Goal: Task Accomplishment & Management: Use online tool/utility

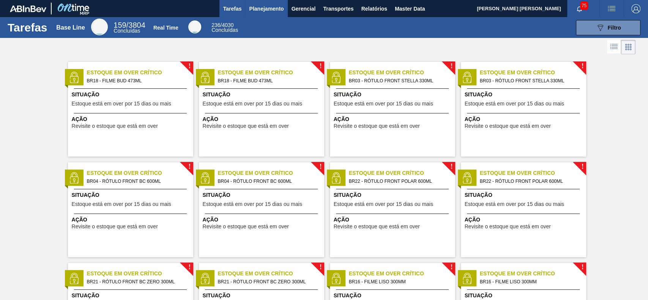
click at [255, 6] on span "Planejamento" at bounding box center [266, 8] width 35 height 9
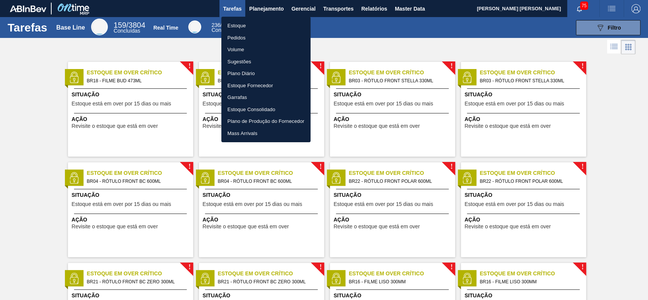
click at [261, 23] on li "Estoque" at bounding box center [265, 26] width 89 height 12
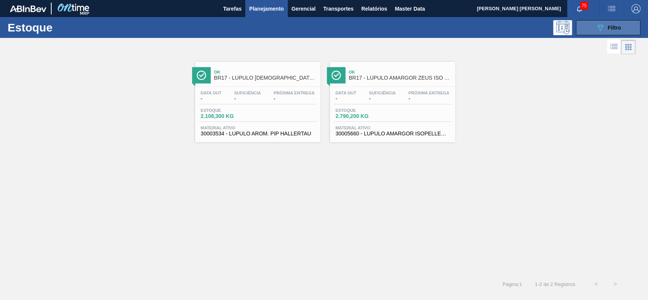
click at [486, 28] on icon "089F7B8B-B2A5-4AFE-B5C0-19BA573D28AC" at bounding box center [600, 27] width 9 height 9
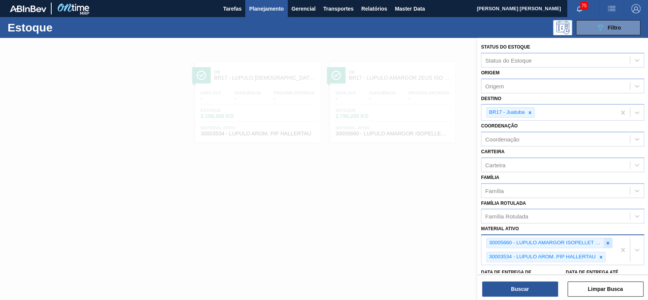
click at [486, 225] on icon at bounding box center [608, 243] width 5 height 5
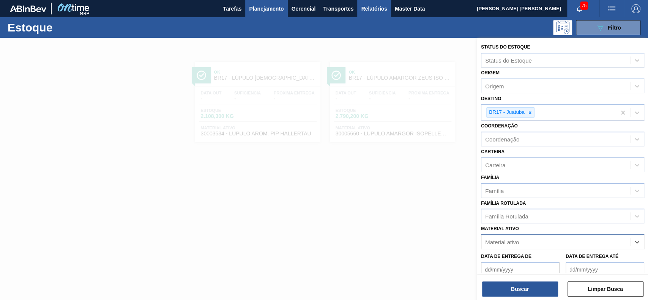
click at [364, 8] on span "Relatórios" at bounding box center [374, 8] width 26 height 9
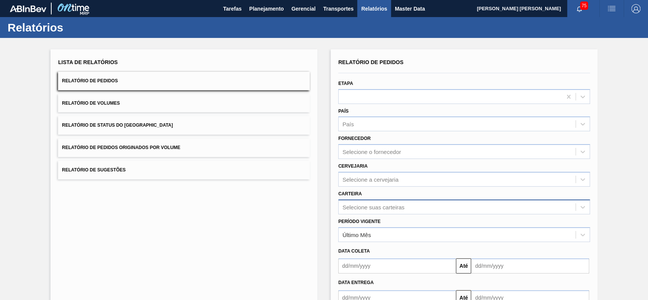
click at [414, 209] on div "Selecione suas carteiras" at bounding box center [464, 207] width 252 height 15
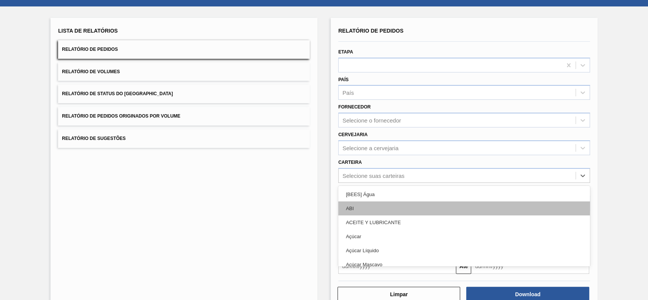
scroll to position [33, 0]
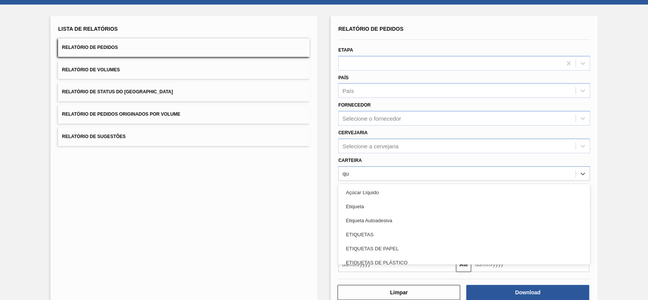
type input "quí"
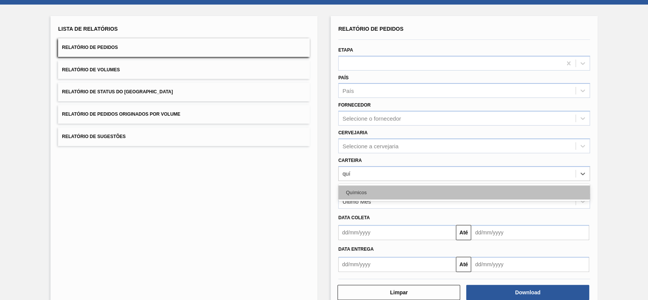
click at [410, 190] on div "Químicos" at bounding box center [464, 193] width 252 height 14
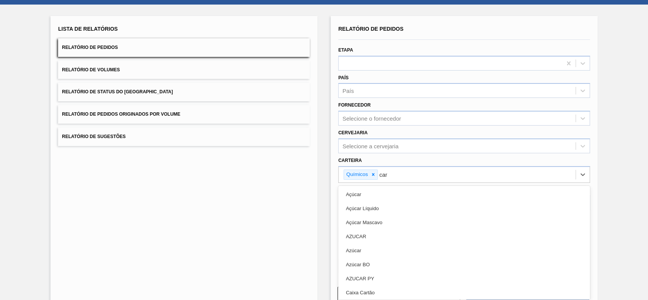
type input "carv"
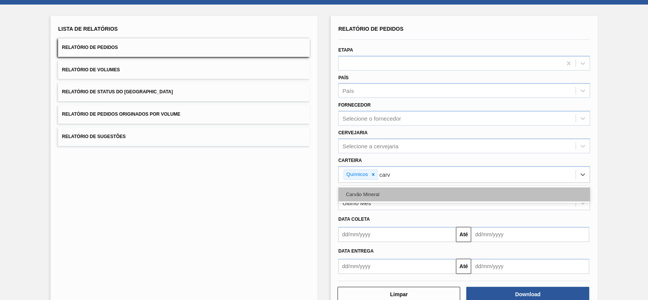
click at [403, 193] on div "Carvão Mineral" at bounding box center [464, 195] width 252 height 14
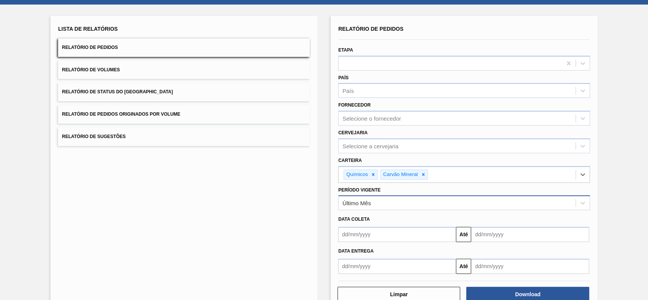
click at [386, 204] on div "Último Mês" at bounding box center [457, 203] width 237 height 11
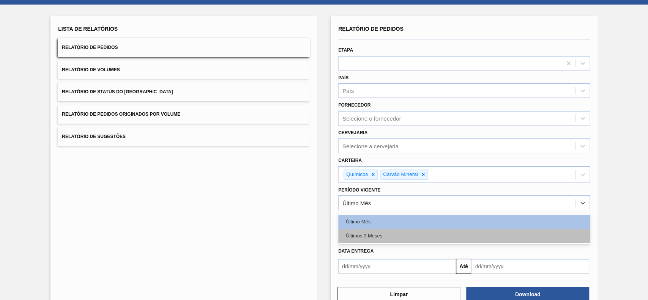
click at [383, 225] on div "Últimos 3 Meses" at bounding box center [464, 236] width 252 height 14
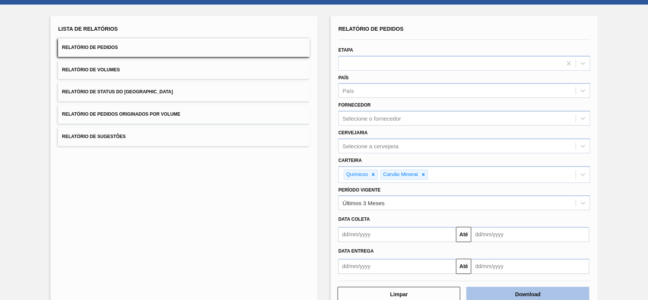
click at [486, 225] on button "Download" at bounding box center [528, 294] width 123 height 15
click at [149, 94] on button "Relatório de Status do Estoque" at bounding box center [184, 92] width 252 height 19
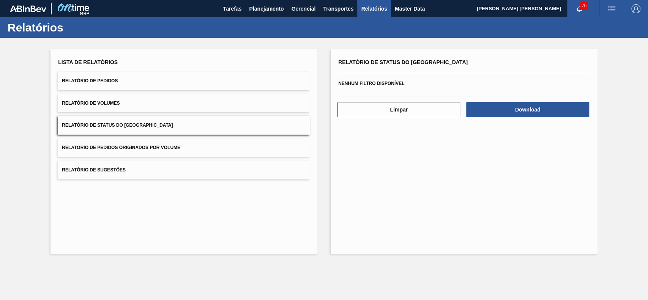
scroll to position [0, 0]
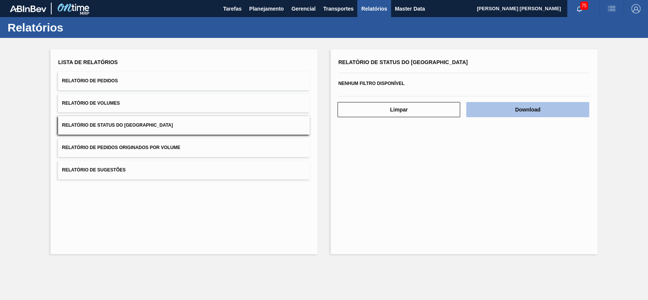
click at [486, 112] on button "Download" at bounding box center [528, 109] width 123 height 15
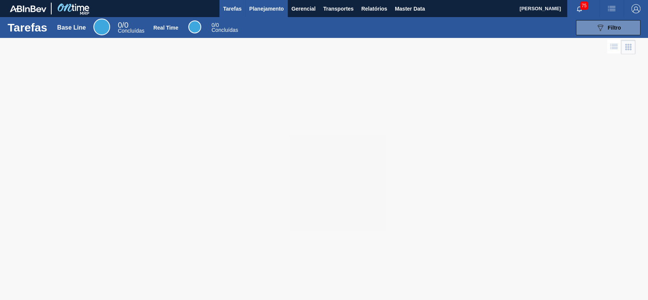
click at [258, 5] on span "Planejamento" at bounding box center [266, 8] width 35 height 9
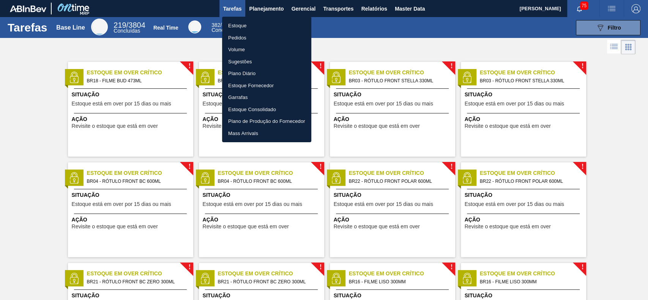
click at [256, 25] on li "Estoque" at bounding box center [266, 26] width 89 height 12
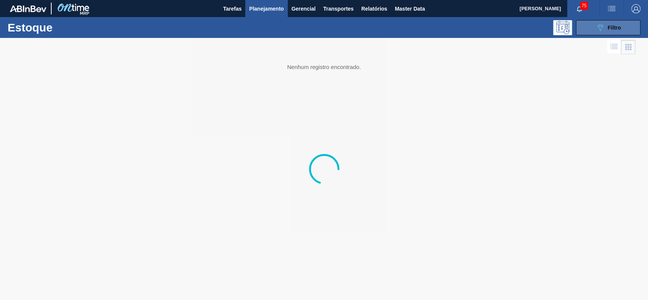
click at [595, 27] on button "089F7B8B-B2A5-4AFE-B5C0-19BA573D28AC Filtro" at bounding box center [608, 27] width 65 height 15
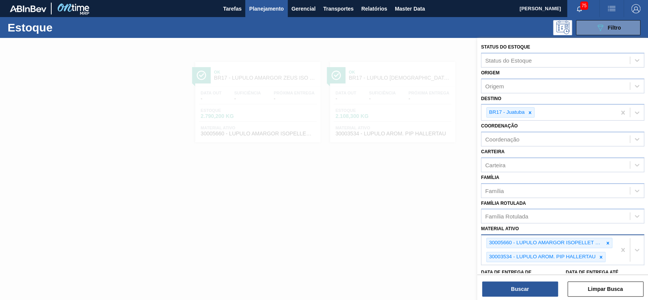
click at [609, 244] on div at bounding box center [608, 243] width 8 height 9
click at [609, 244] on icon at bounding box center [608, 243] width 5 height 5
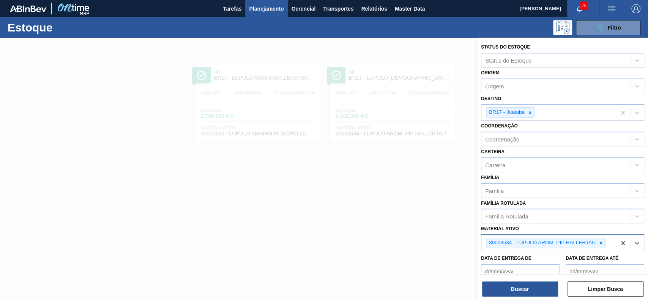
click at [609, 244] on div "30003534 - LUPULO AROM. PIP HALLERTAU" at bounding box center [549, 244] width 135 height 16
click at [602, 244] on icon at bounding box center [601, 243] width 5 height 5
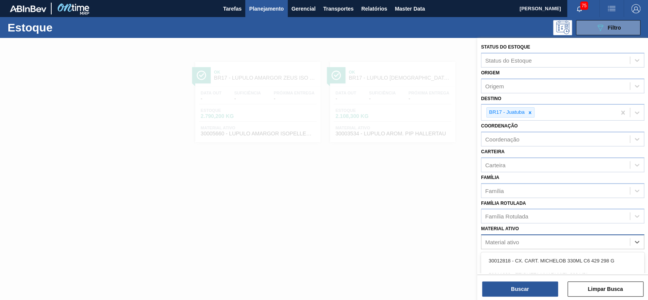
paste ativo "30003637"
type ativo "30003637"
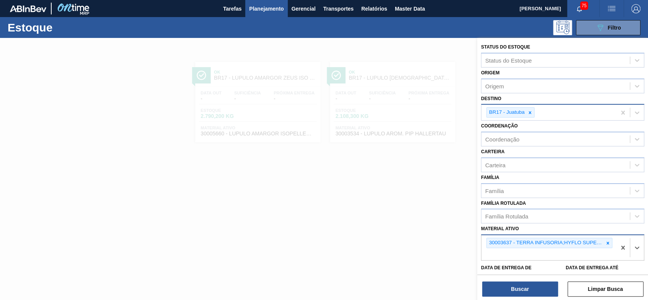
click at [530, 110] on icon at bounding box center [530, 112] width 5 height 5
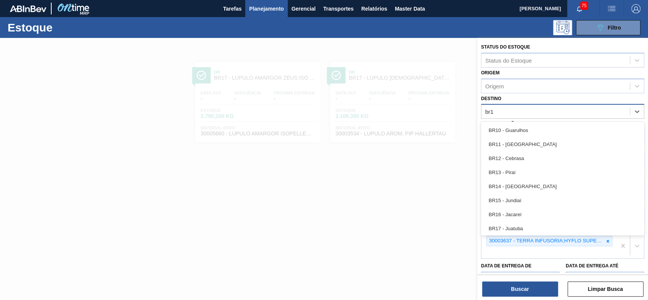
type input "br16"
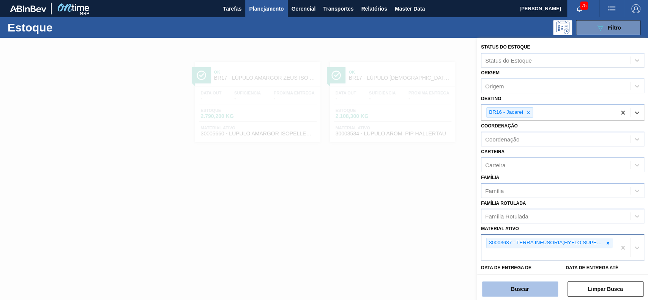
click at [504, 287] on button "Buscar" at bounding box center [520, 289] width 76 height 15
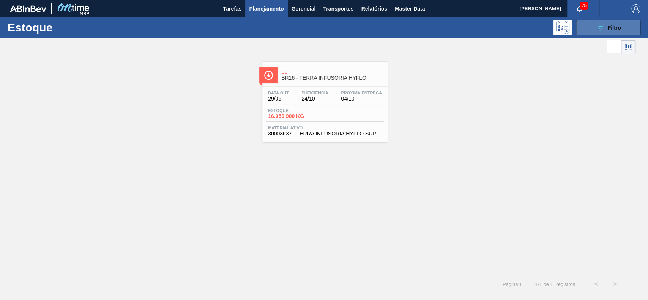
click at [594, 24] on button "089F7B8B-B2A5-4AFE-B5C0-19BA573D28AC Filtro" at bounding box center [608, 27] width 65 height 15
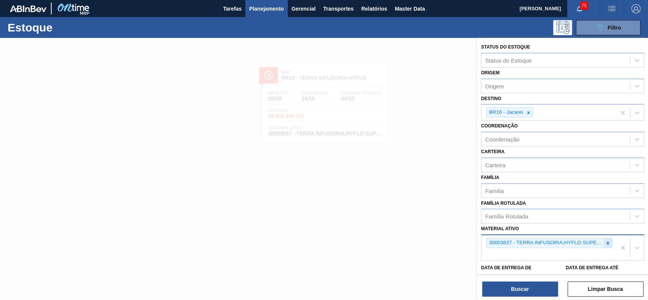
click at [607, 242] on icon at bounding box center [608, 243] width 3 height 3
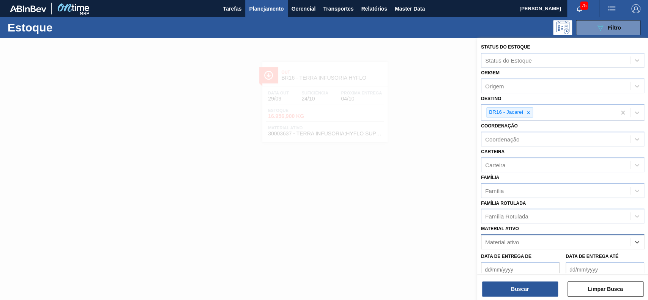
paste ativo "30009305"
type ativo "30009305"
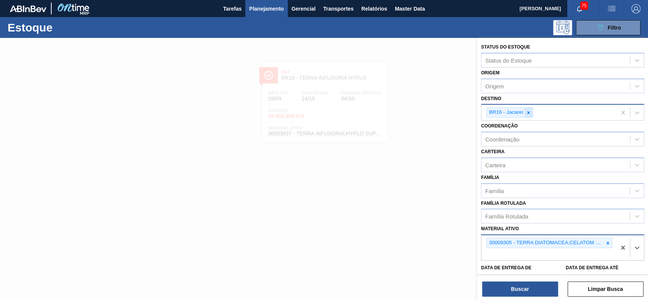
click at [529, 111] on icon at bounding box center [528, 112] width 5 height 5
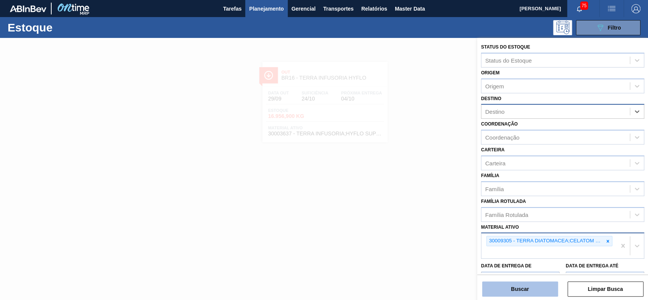
click at [536, 293] on button "Buscar" at bounding box center [520, 289] width 76 height 15
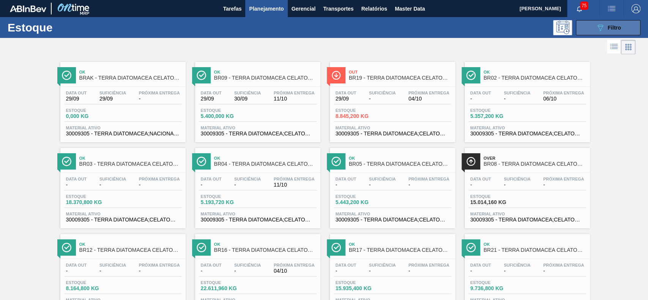
click at [605, 21] on button "089F7B8B-B2A5-4AFE-B5C0-19BA573D28AC Filtro" at bounding box center [608, 27] width 65 height 15
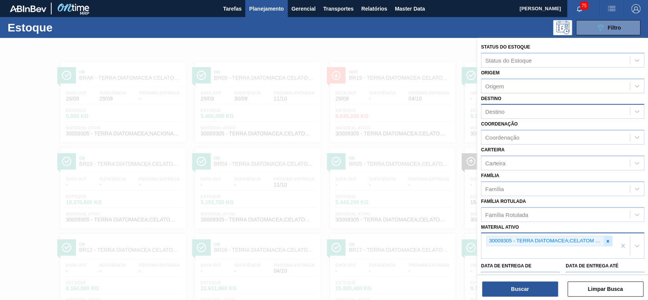
click at [610, 238] on div at bounding box center [608, 241] width 8 height 9
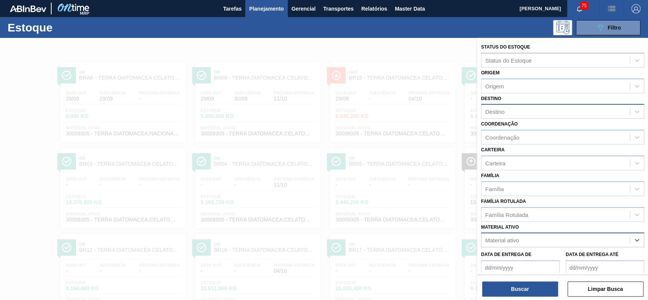
paste ativo "30003547"
type ativo "30003547"
click at [544, 108] on div "Destino" at bounding box center [556, 111] width 149 height 11
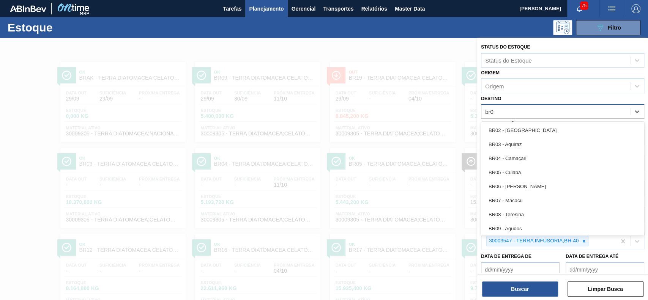
type input "br05"
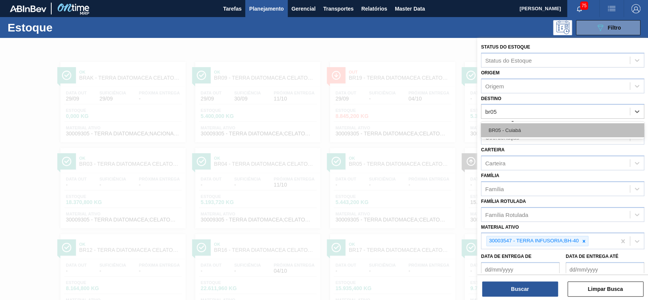
click at [538, 128] on div "BR05 - Cuiabá" at bounding box center [562, 130] width 163 height 14
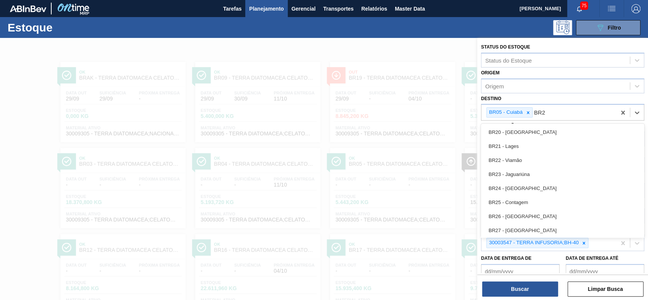
type input "BR23"
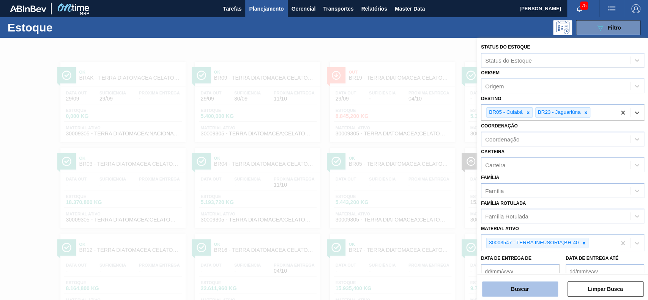
click at [511, 293] on button "Buscar" at bounding box center [520, 289] width 76 height 15
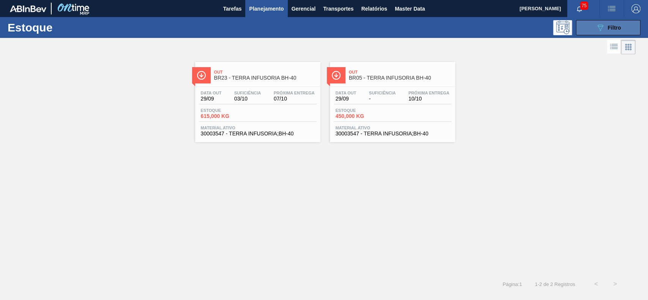
click at [603, 25] on icon "089F7B8B-B2A5-4AFE-B5C0-19BA573D28AC" at bounding box center [600, 27] width 9 height 9
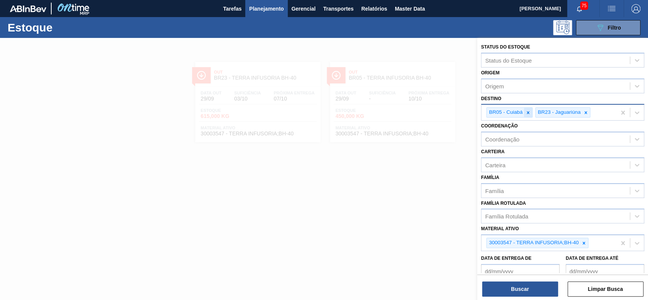
click at [528, 108] on div at bounding box center [528, 112] width 8 height 9
click at [585, 241] on icon at bounding box center [584, 243] width 5 height 5
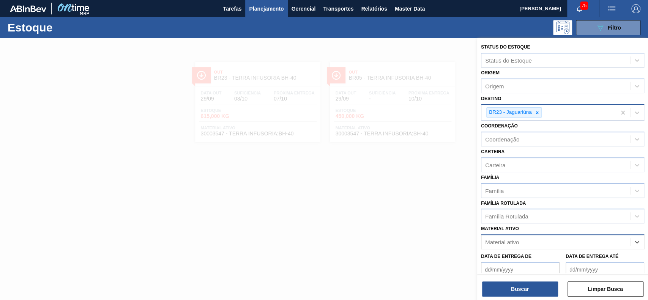
paste ativo "30003557"
type ativo "30003557"
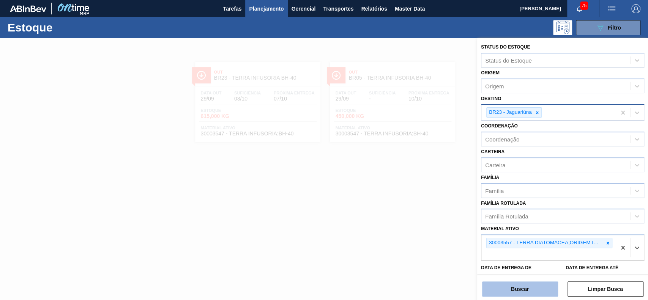
click at [501, 288] on button "Buscar" at bounding box center [520, 289] width 76 height 15
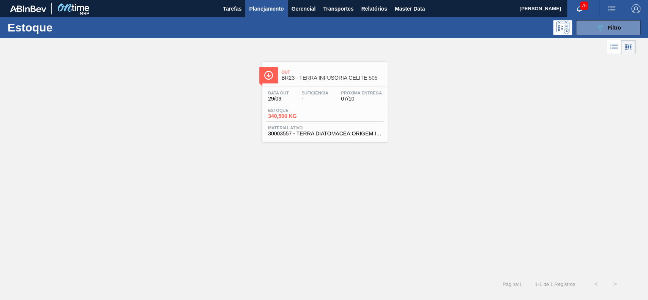
click at [590, 35] on div "Estoque 089F7B8B-B2A5-4AFE-B5C0-19BA573D28AC Filtro" at bounding box center [324, 27] width 648 height 21
click at [617, 31] on div "089F7B8B-B2A5-4AFE-B5C0-19BA573D28AC Filtro" at bounding box center [608, 27] width 25 height 9
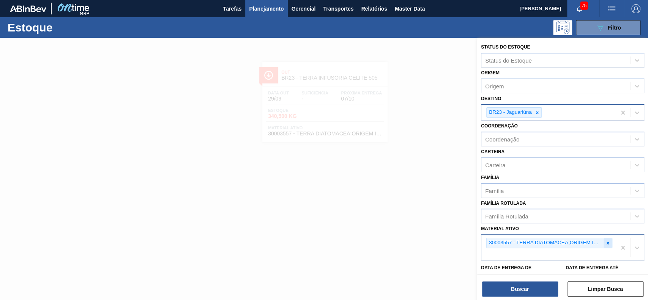
click at [606, 242] on icon at bounding box center [608, 243] width 5 height 5
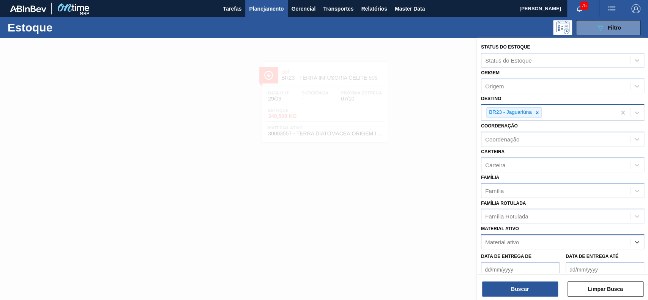
paste ativo "30009265"
type ativo "30009265"
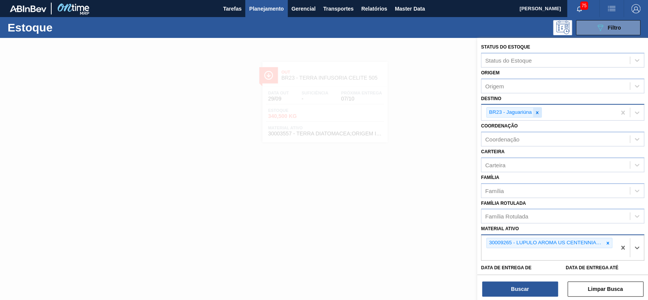
click at [539, 114] on icon at bounding box center [537, 112] width 5 height 5
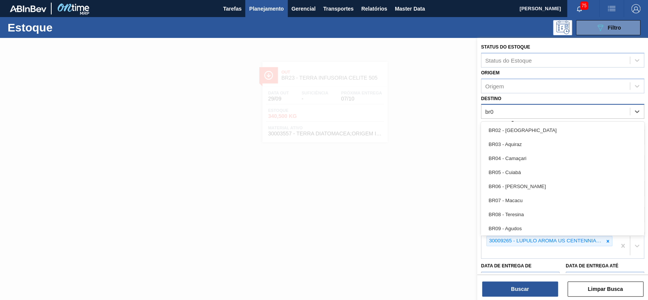
type input "br07"
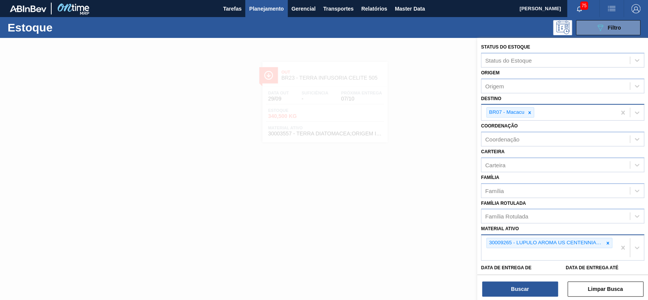
click at [547, 280] on div "Buscar Limpar Busca" at bounding box center [563, 285] width 171 height 21
click at [547, 286] on button "Buscar" at bounding box center [520, 289] width 76 height 15
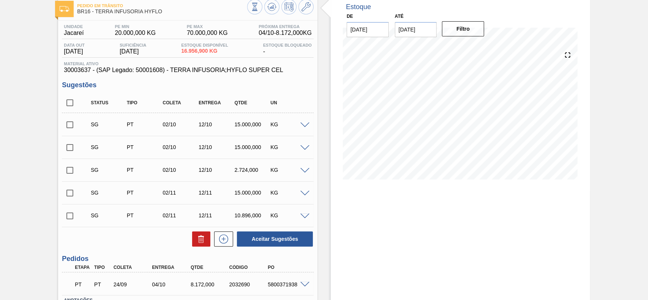
scroll to position [100, 0]
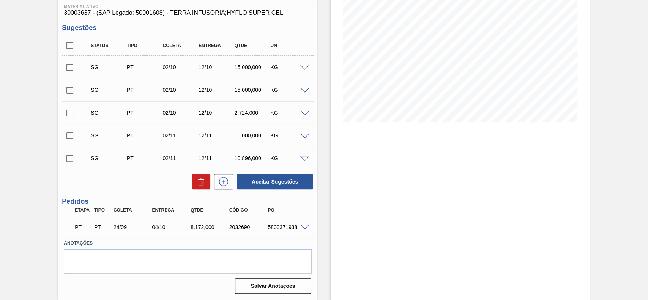
click at [306, 68] on span at bounding box center [304, 68] width 9 height 6
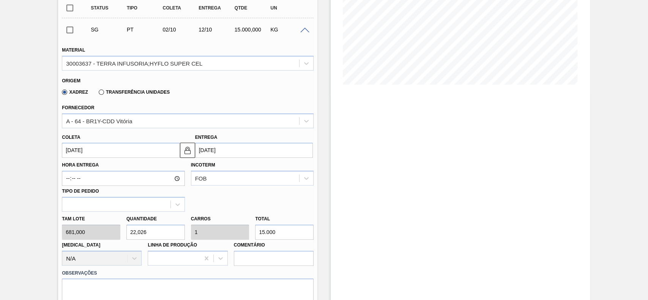
scroll to position [151, 0]
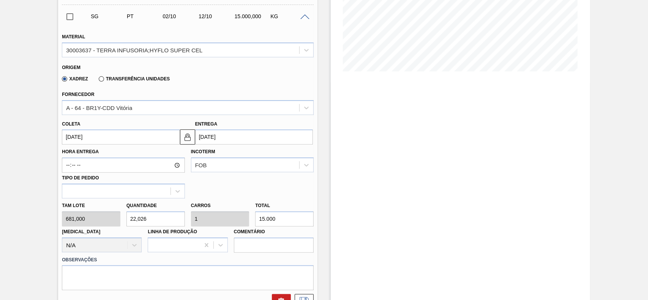
click at [97, 136] on input "02/10/2025" at bounding box center [121, 137] width 118 height 15
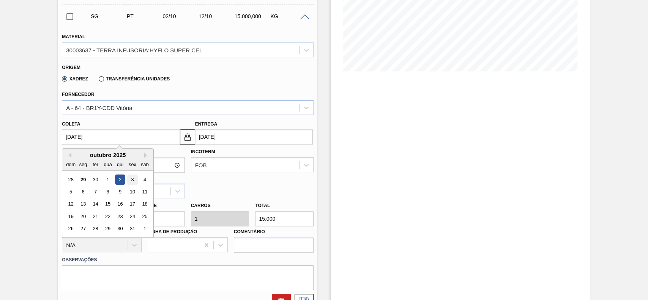
click at [130, 182] on div "3" at bounding box center [133, 180] width 10 height 10
type input "03/10/2025"
type input "[DATE]"
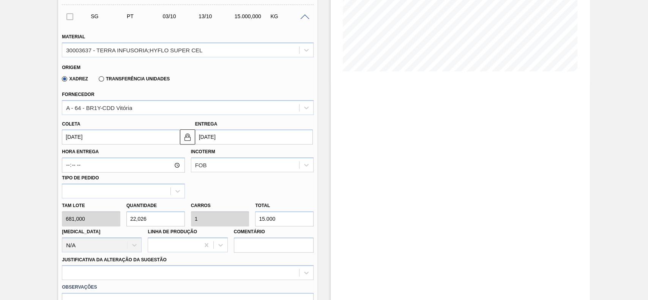
click at [153, 223] on input "22,026" at bounding box center [156, 219] width 59 height 15
type input "1"
type input "0,045"
type input "681"
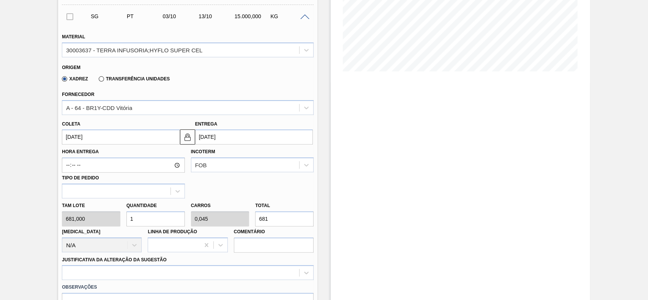
type input "12"
type input "0,545"
type input "8.172"
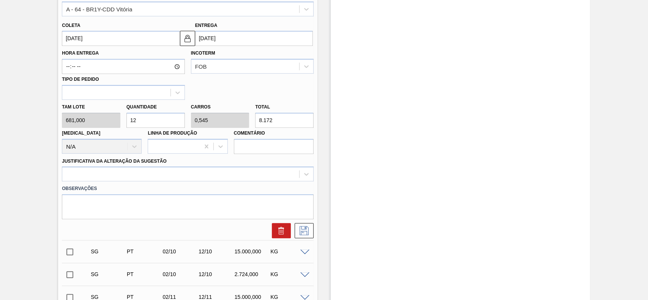
scroll to position [252, 0]
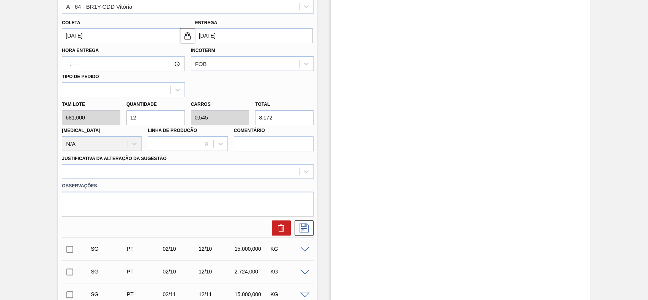
type input "12"
click at [123, 181] on div "Observações" at bounding box center [188, 198] width 258 height 38
click at [123, 176] on div at bounding box center [180, 171] width 237 height 11
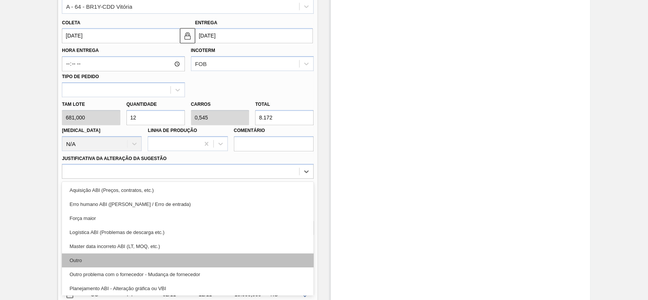
click at [101, 255] on div "Outro" at bounding box center [188, 261] width 252 height 14
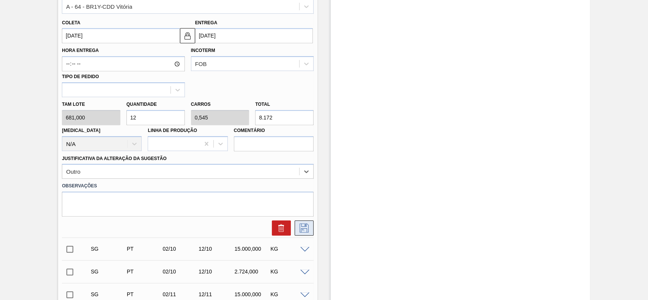
click at [299, 229] on icon at bounding box center [304, 228] width 12 height 9
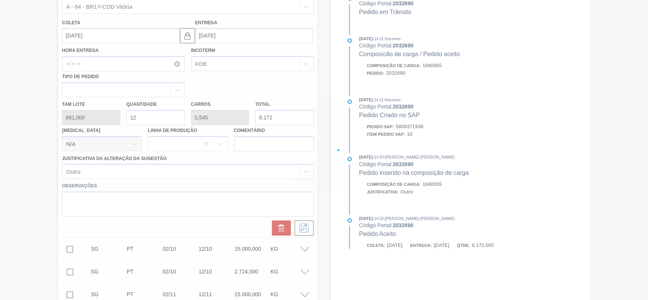
scroll to position [0, 0]
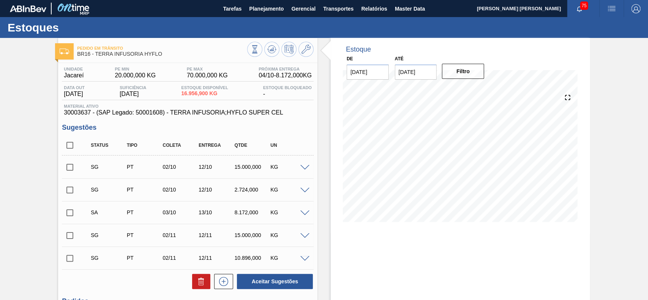
click at [72, 165] on input "checkbox" at bounding box center [70, 168] width 16 height 16
checkbox input "true"
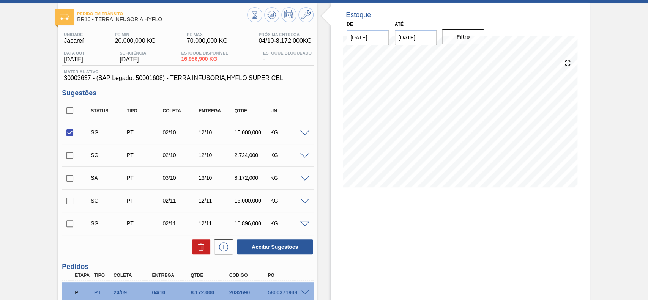
scroll to position [51, 0]
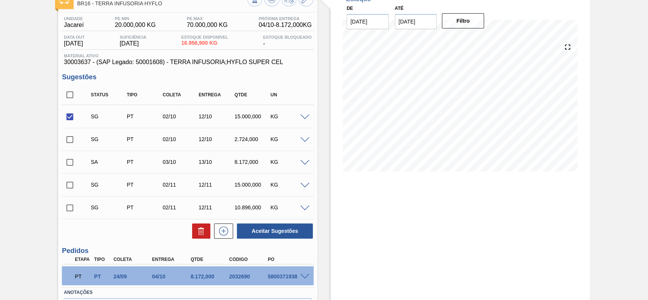
click at [71, 167] on input "checkbox" at bounding box center [70, 163] width 16 height 16
checkbox input "true"
click at [72, 116] on input "checkbox" at bounding box center [70, 117] width 16 height 16
checkbox input "false"
click at [274, 228] on button "Aceitar Sugestões" at bounding box center [275, 231] width 76 height 15
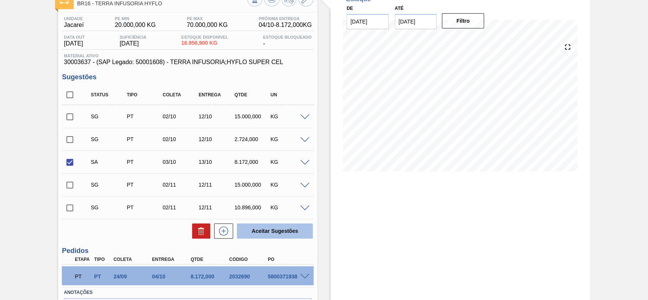
checkbox input "false"
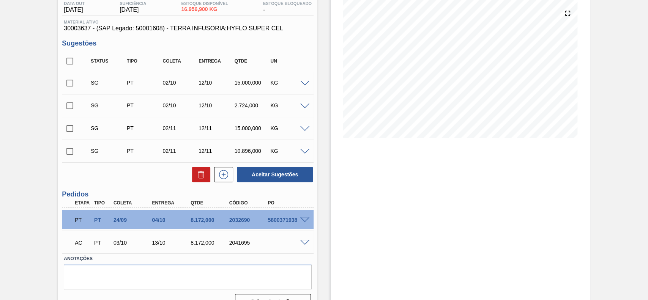
scroll to position [100, 0]
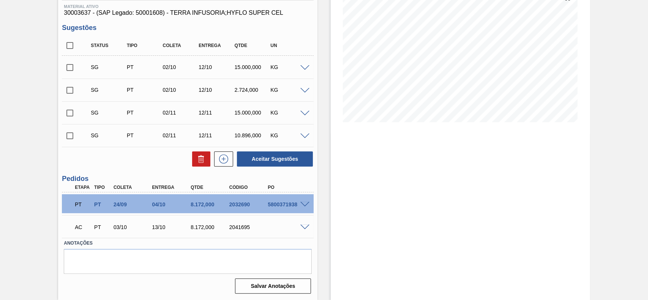
click at [305, 227] on span at bounding box center [304, 228] width 9 height 6
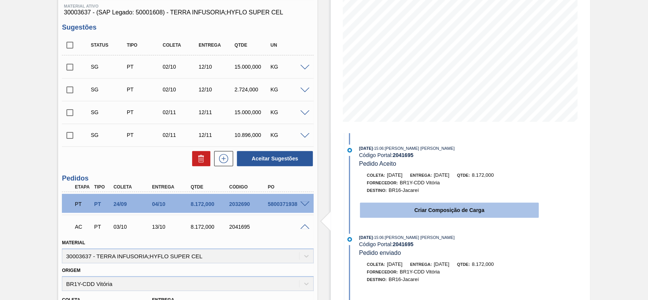
click at [432, 206] on button "Criar Composição de Carga" at bounding box center [449, 210] width 179 height 15
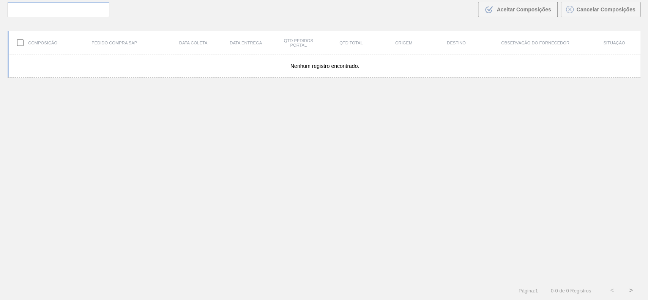
scroll to position [55, 0]
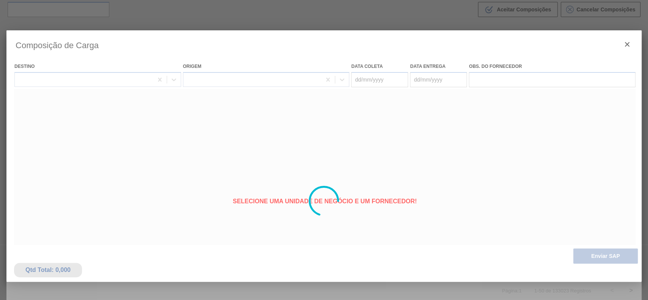
type coleta "03/10/2025"
type entrega "[DATE]"
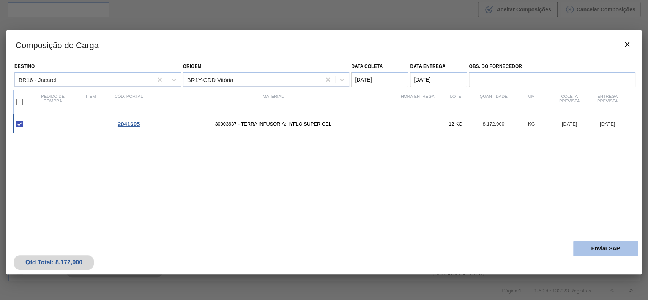
click at [591, 246] on button "Enviar SAP" at bounding box center [606, 248] width 65 height 15
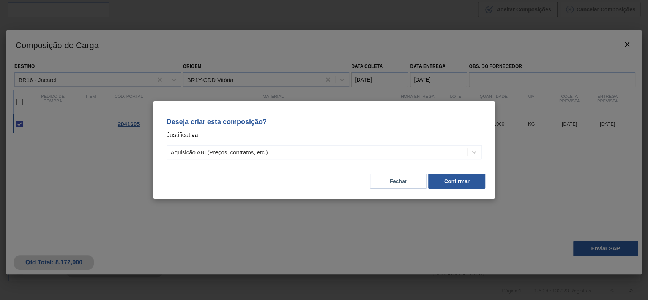
click at [278, 154] on div "Aquisição ABI (Preços, contratos, etc.)" at bounding box center [317, 152] width 300 height 11
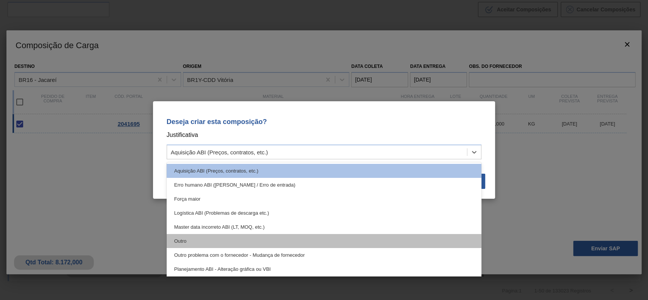
click at [234, 244] on div "Outro" at bounding box center [324, 241] width 315 height 14
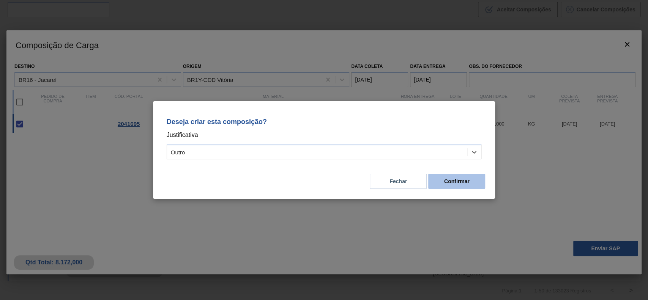
click at [474, 187] on button "Confirmar" at bounding box center [457, 181] width 57 height 15
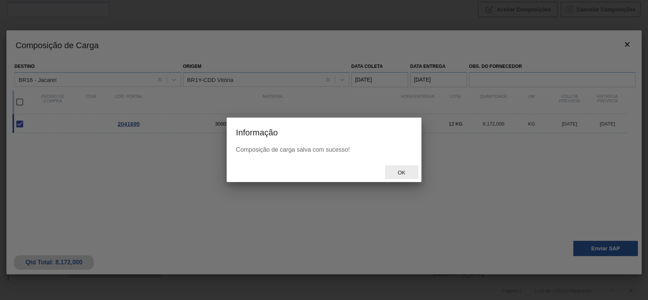
click at [411, 170] on div "Ok" at bounding box center [401, 173] width 33 height 14
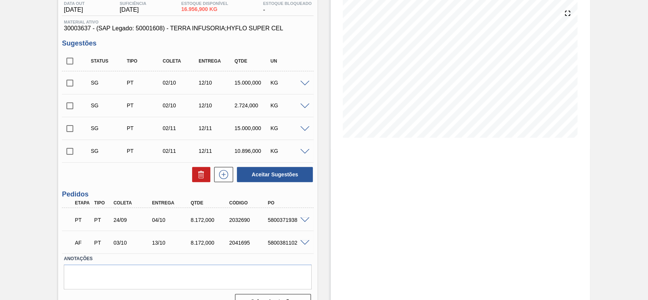
scroll to position [100, 0]
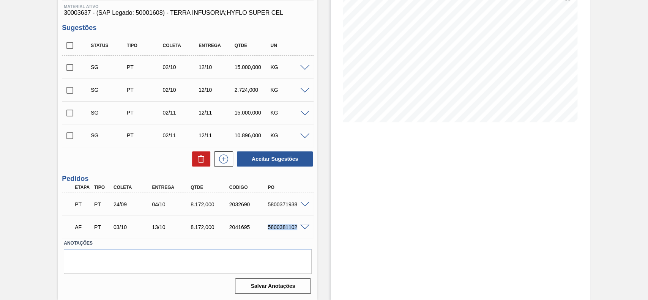
drag, startPoint x: 266, startPoint y: 226, endPoint x: 298, endPoint y: 231, distance: 32.2
click at [298, 231] on div "AF PT 03/10 13/10 8.172,000 2041695 5800381102" at bounding box center [186, 226] width 232 height 15
copy div "5800381102"
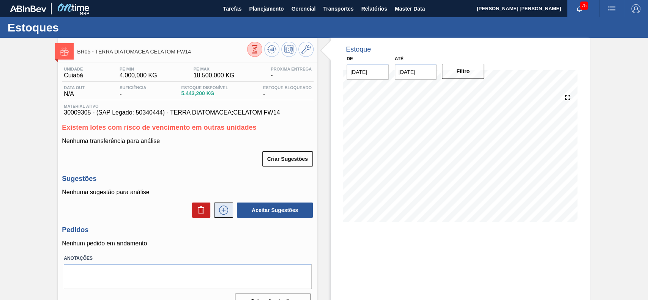
click at [229, 209] on icon at bounding box center [224, 210] width 12 height 9
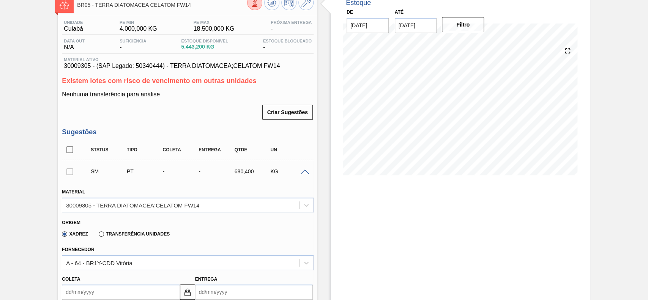
scroll to position [101, 0]
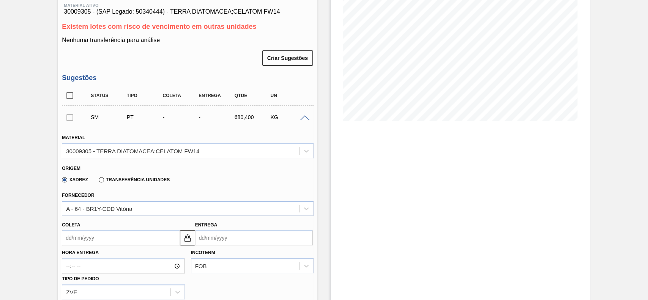
click at [126, 243] on input "Coleta" at bounding box center [121, 238] width 118 height 15
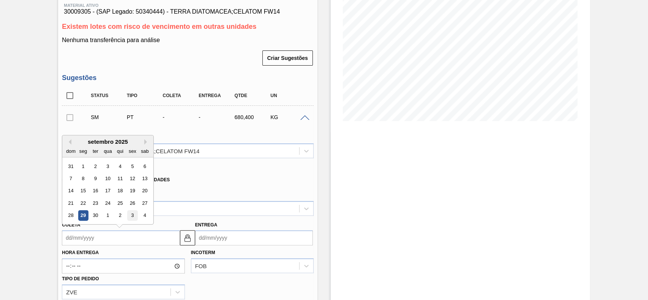
click at [129, 217] on div "3" at bounding box center [133, 216] width 10 height 10
type input "[DATE]"
type input "10/10/2025"
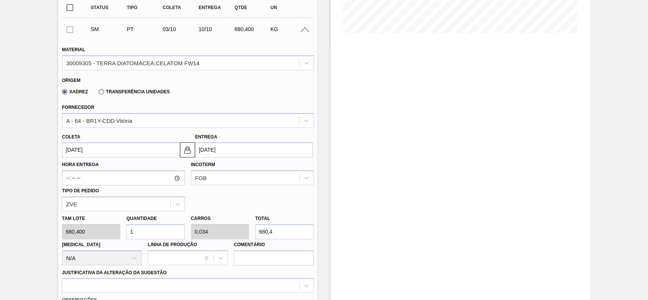
scroll to position [202, 0]
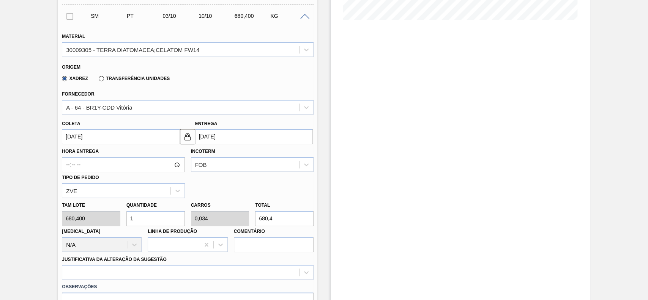
click at [142, 221] on input "1" at bounding box center [156, 218] width 59 height 15
type input "12"
type input "0,408"
type input "8.164,8"
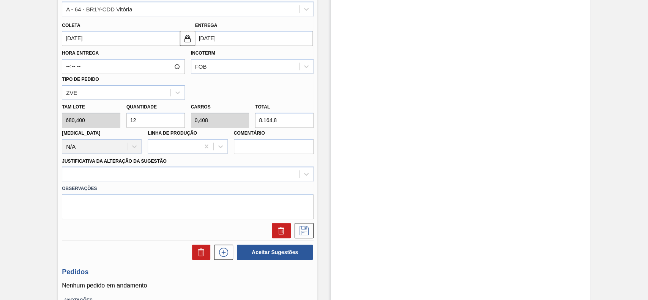
scroll to position [304, 0]
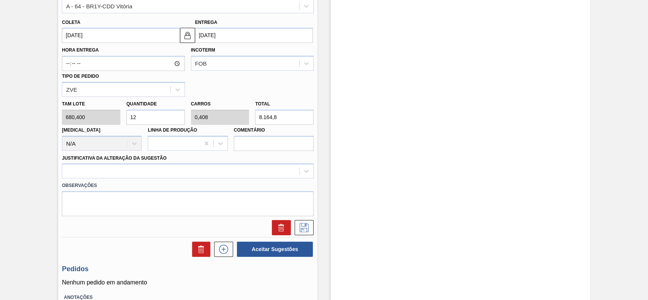
type input "12"
click at [118, 180] on div "Observações" at bounding box center [188, 198] width 258 height 38
click at [121, 176] on div at bounding box center [180, 171] width 237 height 11
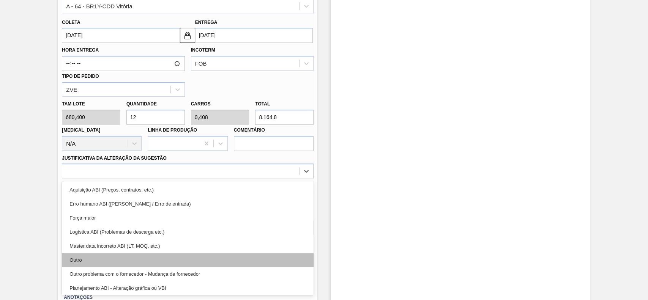
click at [115, 256] on div "Outro" at bounding box center [188, 260] width 252 height 14
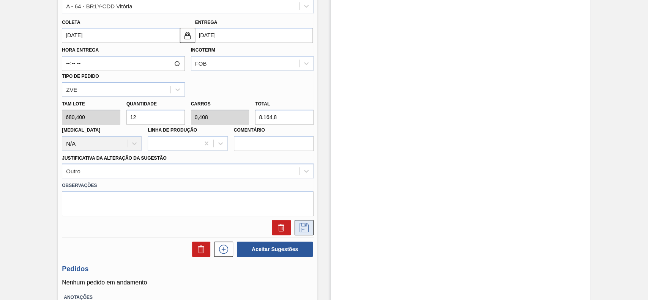
click at [308, 231] on icon at bounding box center [304, 227] width 9 height 9
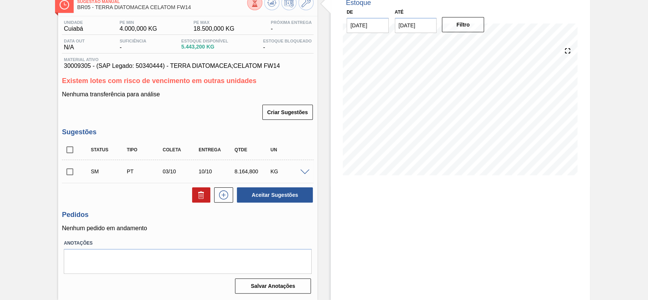
scroll to position [47, 0]
click at [68, 172] on input "checkbox" at bounding box center [70, 172] width 16 height 16
click at [276, 195] on button "Aceitar Sugestões" at bounding box center [275, 195] width 76 height 15
checkbox input "false"
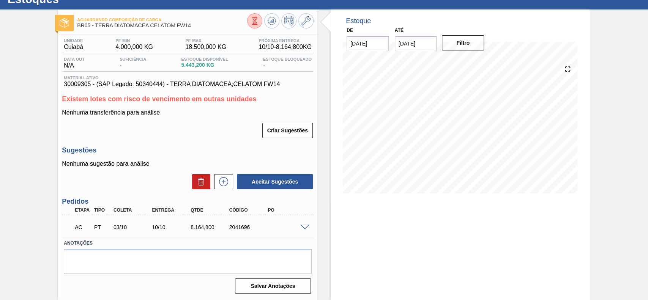
scroll to position [29, 0]
click at [304, 225] on span at bounding box center [304, 228] width 9 height 6
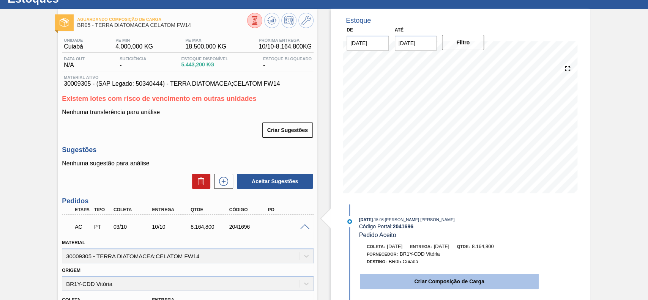
click at [431, 282] on button "Criar Composição de Carga" at bounding box center [449, 281] width 179 height 15
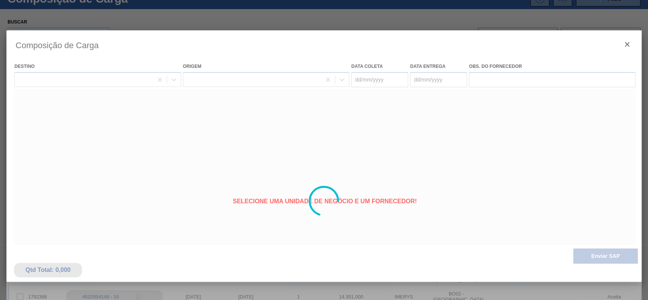
type coleta "[DATE]"
type entrega "10/10/2025"
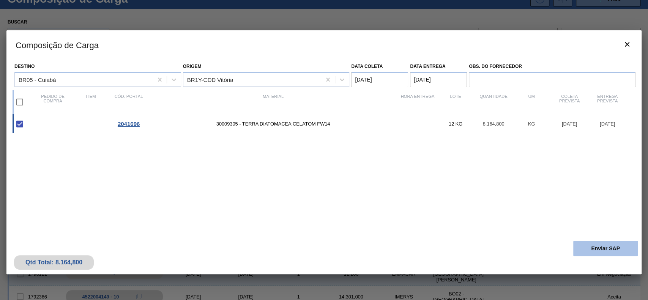
click at [600, 250] on button "Enviar SAP" at bounding box center [606, 248] width 65 height 15
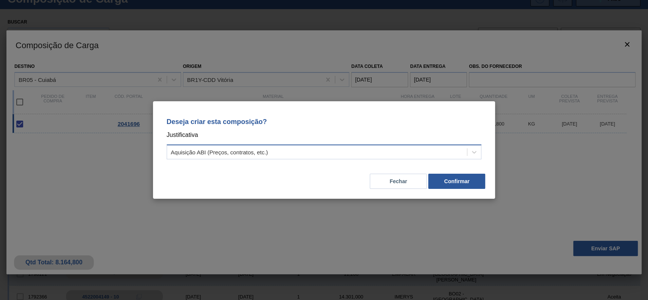
click at [265, 149] on div "Aquisição ABI (Preços, contratos, etc.)" at bounding box center [219, 152] width 97 height 6
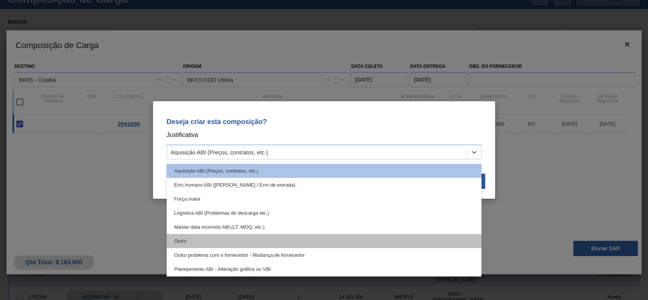
click at [213, 237] on div "Outro" at bounding box center [324, 241] width 315 height 14
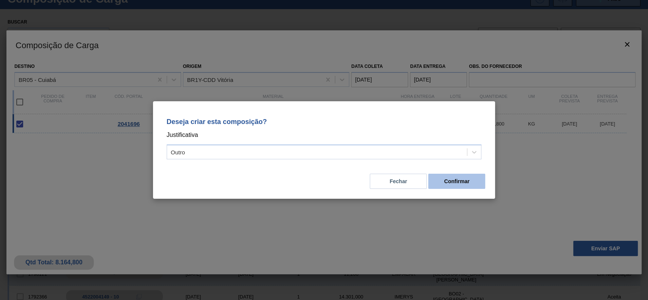
click at [465, 187] on button "Confirmar" at bounding box center [457, 181] width 57 height 15
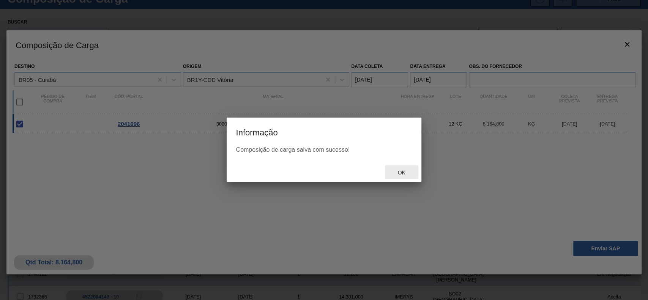
click at [393, 172] on span "Ok" at bounding box center [402, 173] width 20 height 6
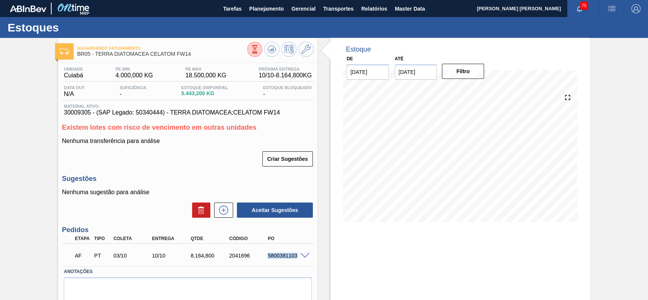
drag, startPoint x: 268, startPoint y: 256, endPoint x: 295, endPoint y: 257, distance: 27.4
click at [295, 257] on div "5800381103" at bounding box center [287, 256] width 43 height 6
copy div "5800381103"
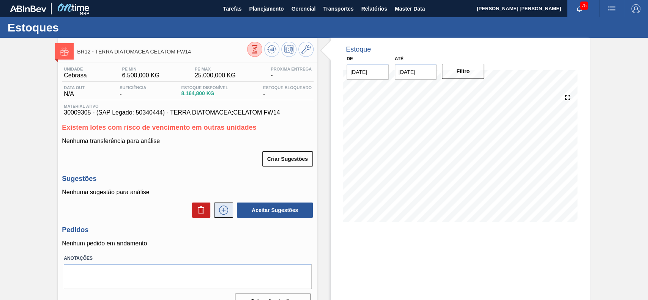
click at [226, 209] on icon at bounding box center [224, 210] width 12 height 9
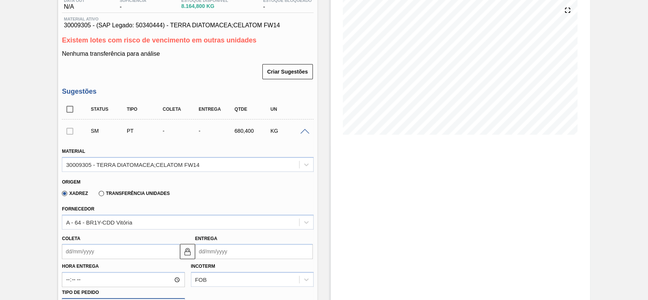
scroll to position [202, 0]
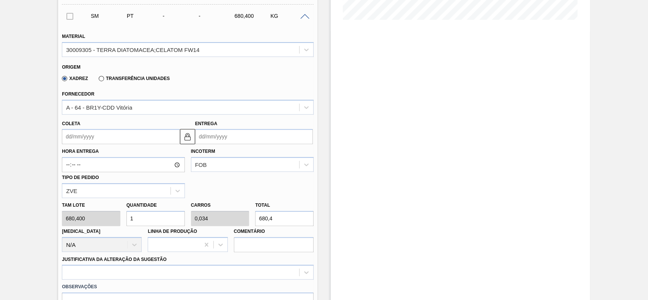
click at [98, 137] on input "Coleta" at bounding box center [121, 136] width 118 height 15
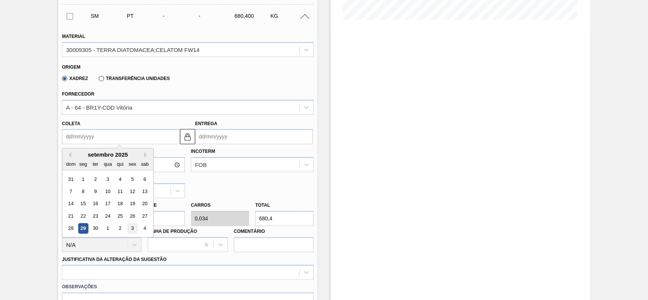
click at [134, 229] on div "3" at bounding box center [133, 229] width 10 height 10
type input "[DATE]"
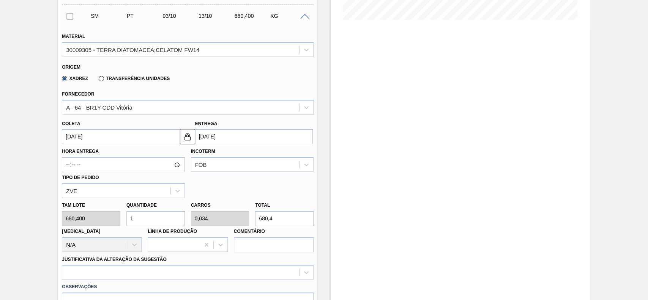
click at [158, 223] on input "1" at bounding box center [156, 218] width 59 height 15
type input "12"
type input "0,408"
type input "8.164,8"
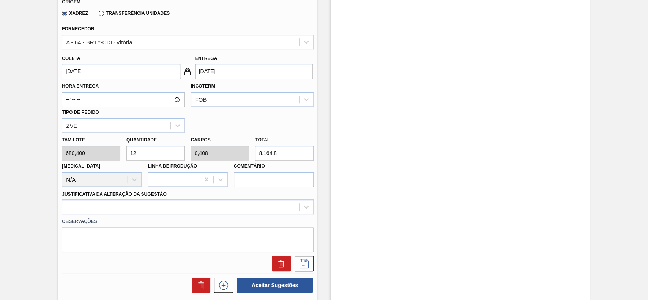
scroll to position [304, 0]
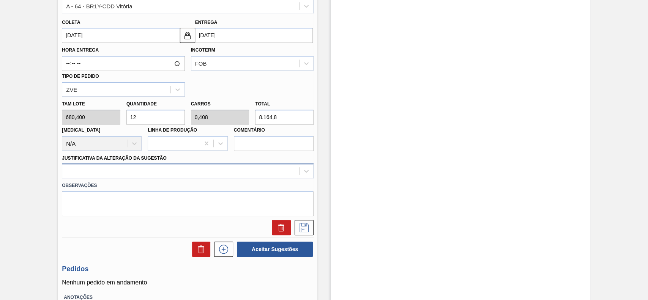
type input "12"
click at [122, 174] on div at bounding box center [180, 171] width 237 height 11
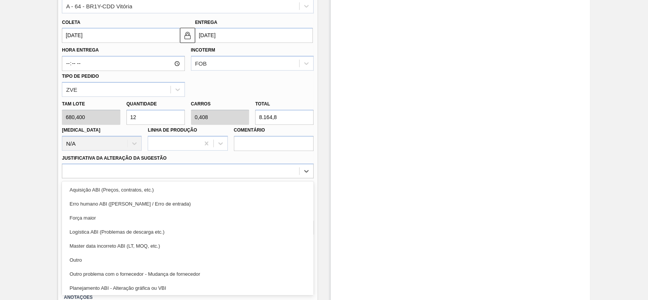
drag, startPoint x: 94, startPoint y: 256, endPoint x: 173, endPoint y: 247, distance: 79.6
click at [94, 256] on div "Outro" at bounding box center [188, 260] width 252 height 14
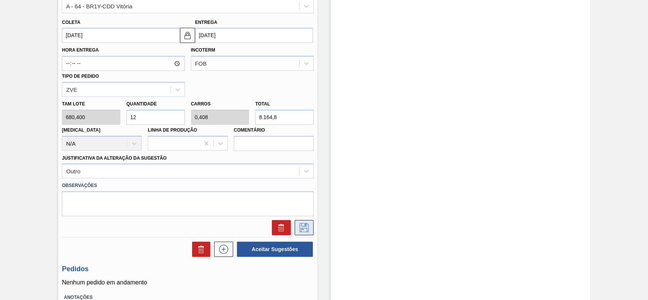
click at [305, 231] on icon at bounding box center [304, 227] width 12 height 9
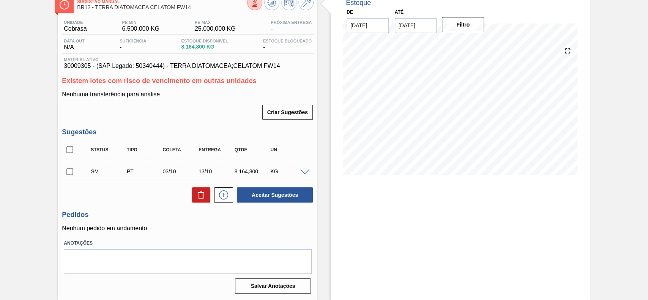
scroll to position [47, 0]
click at [70, 172] on input "checkbox" at bounding box center [70, 172] width 16 height 16
click at [272, 201] on button "Aceitar Sugestões" at bounding box center [275, 195] width 76 height 15
checkbox input "false"
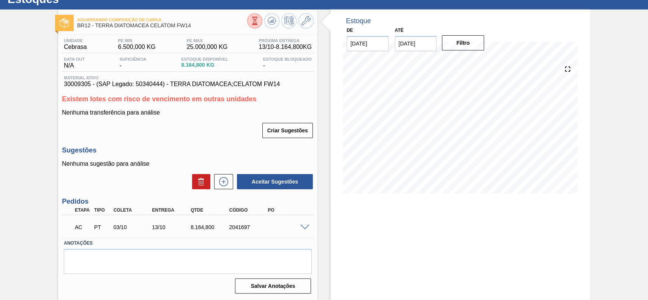
scroll to position [29, 0]
click at [300, 225] on span at bounding box center [304, 228] width 9 height 6
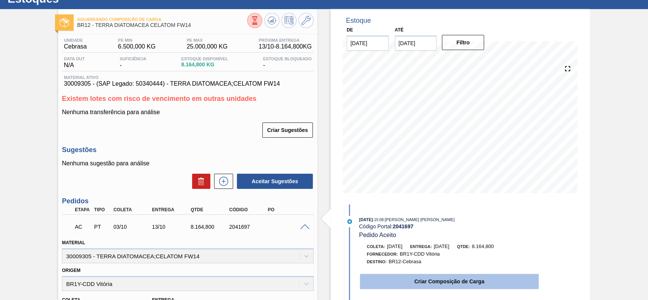
click at [405, 282] on button "Criar Composição de Carga" at bounding box center [449, 281] width 179 height 15
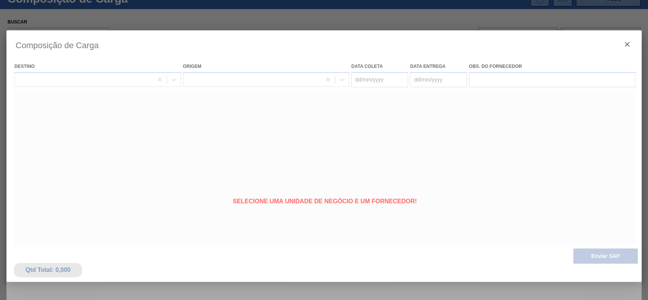
type coleta "[DATE]"
type entrega "[DATE]"
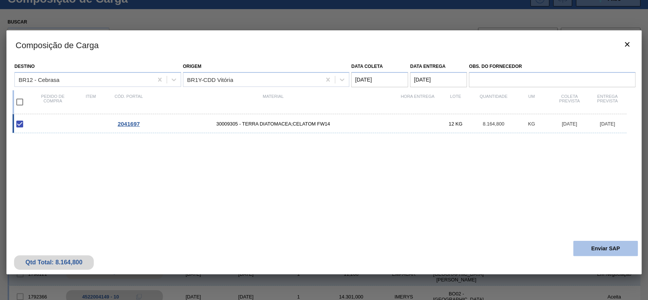
click at [597, 250] on button "Enviar SAP" at bounding box center [606, 248] width 65 height 15
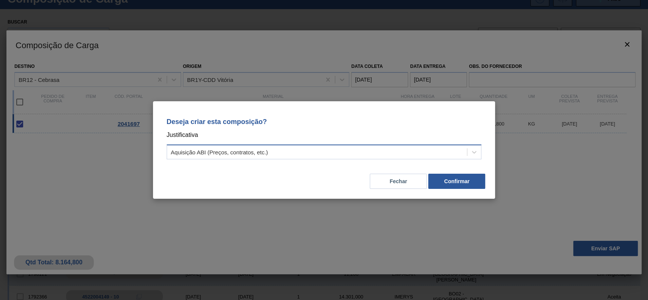
click at [230, 157] on div "Aquisição ABI (Preços, contratos, etc.)" at bounding box center [317, 152] width 300 height 11
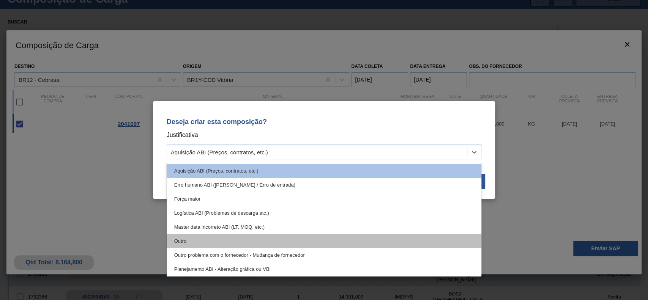
click at [213, 234] on div "Outro" at bounding box center [324, 241] width 315 height 14
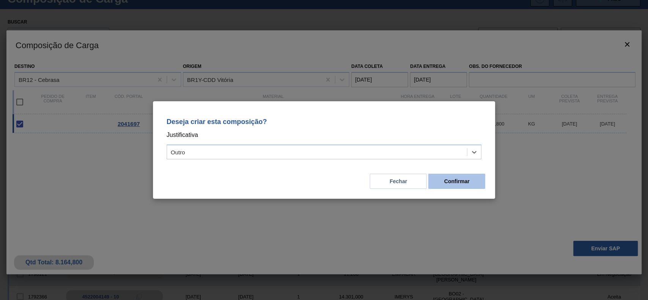
click at [436, 184] on button "Confirmar" at bounding box center [457, 181] width 57 height 15
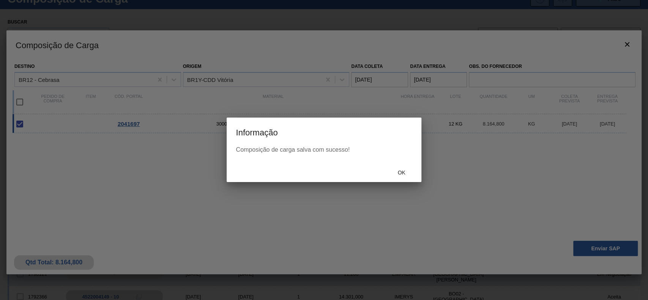
drag, startPoint x: 395, startPoint y: 163, endPoint x: 396, endPoint y: 171, distance: 8.0
click at [396, 164] on div "Ok" at bounding box center [324, 173] width 195 height 20
click at [398, 175] on span "Ok" at bounding box center [402, 173] width 20 height 6
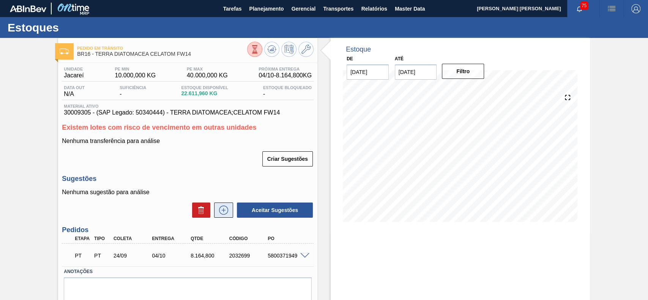
click at [221, 213] on icon at bounding box center [224, 210] width 12 height 9
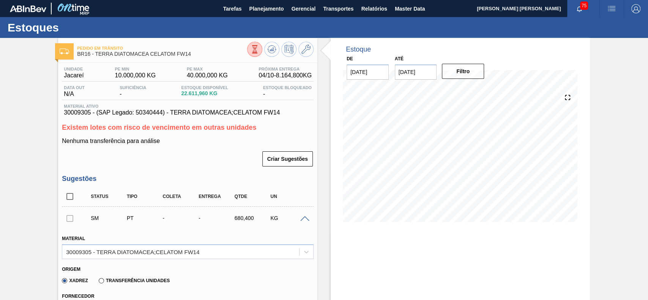
scroll to position [152, 0]
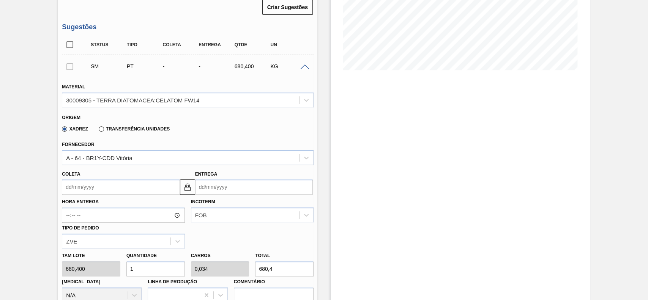
click at [121, 188] on input "Coleta" at bounding box center [121, 187] width 118 height 15
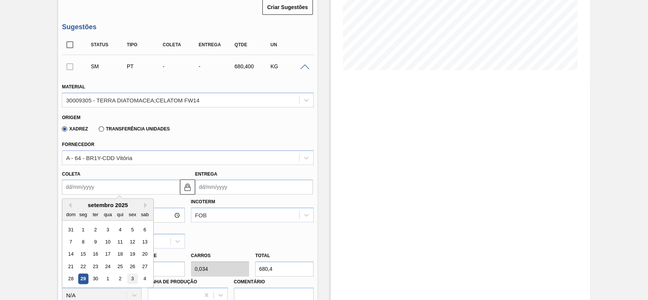
click at [130, 275] on div "3" at bounding box center [133, 279] width 10 height 10
type input "[DATE]"
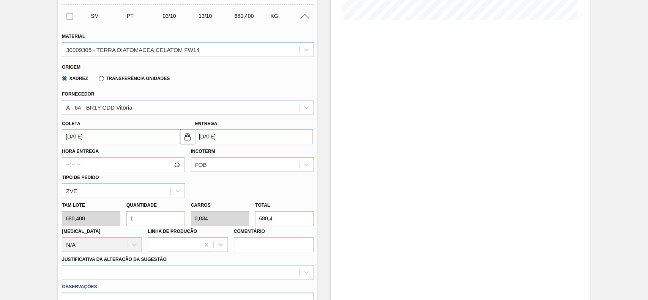
click at [156, 221] on input "1" at bounding box center [156, 218] width 59 height 15
type input "12"
type input "0,408"
type input "8.164,8"
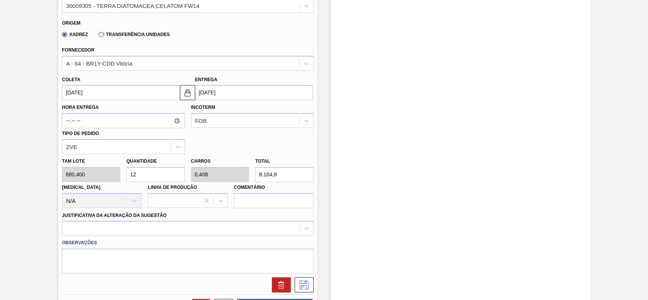
scroll to position [354, 0]
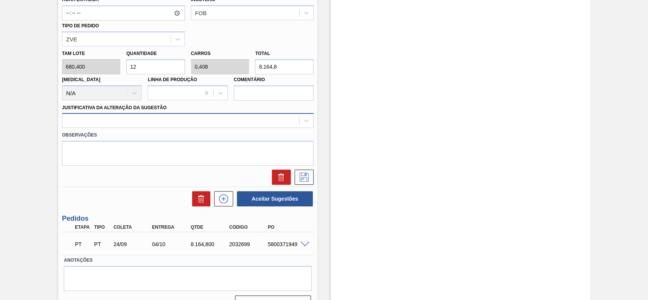
type input "12"
click at [125, 115] on div at bounding box center [180, 120] width 237 height 11
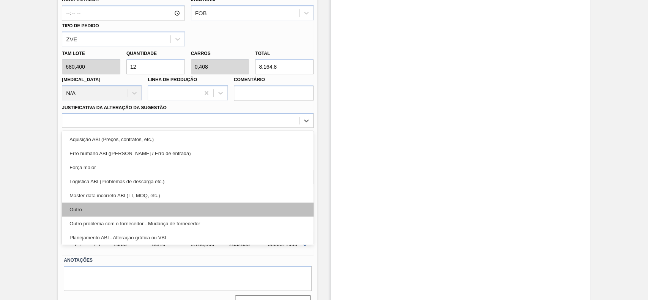
click at [102, 209] on div "Outro" at bounding box center [188, 210] width 252 height 14
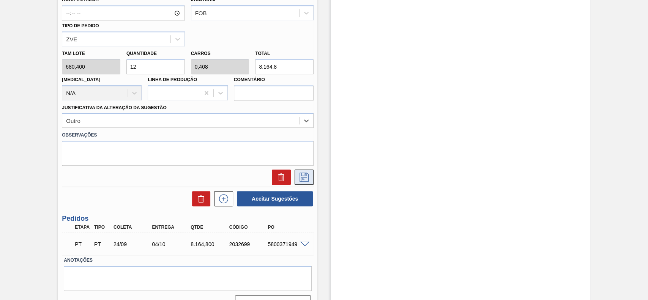
click at [304, 182] on icon at bounding box center [304, 177] width 9 height 9
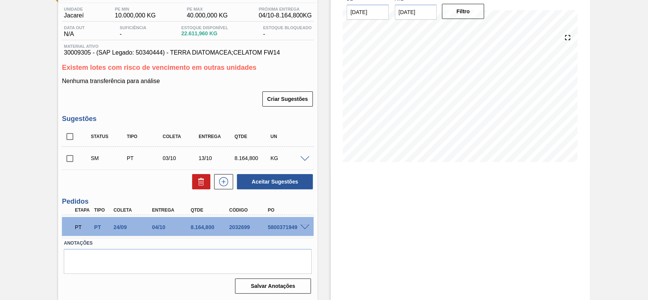
scroll to position [60, 0]
click at [71, 163] on input "checkbox" at bounding box center [70, 159] width 16 height 16
click at [293, 186] on button "Aceitar Sugestões" at bounding box center [275, 181] width 76 height 15
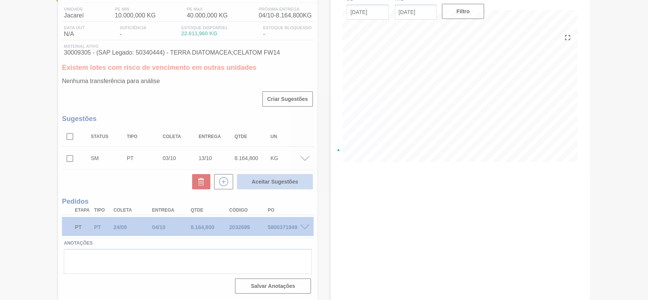
checkbox input "false"
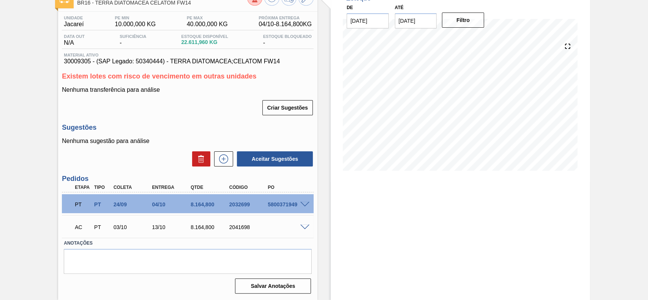
scroll to position [52, 0]
click at [305, 228] on span at bounding box center [304, 228] width 9 height 6
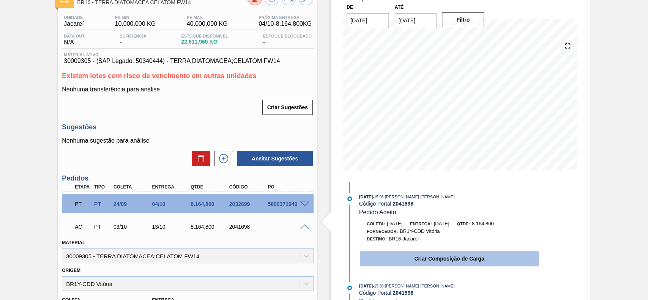
click at [419, 263] on button "Criar Composição de Carga" at bounding box center [449, 258] width 179 height 15
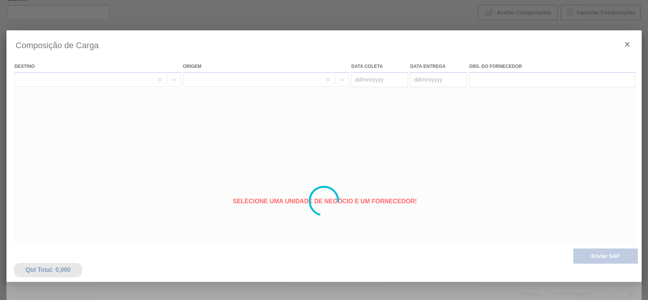
type coleta "03/10/2025"
type entrega "[DATE]"
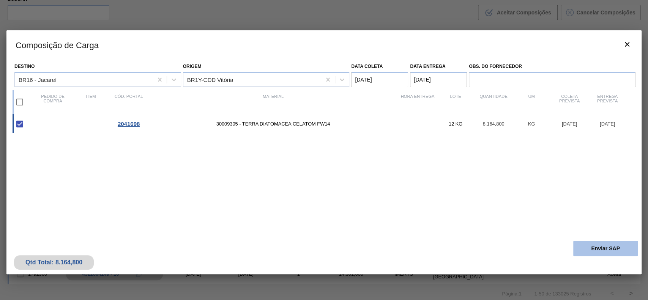
click at [595, 251] on button "Enviar SAP" at bounding box center [606, 248] width 65 height 15
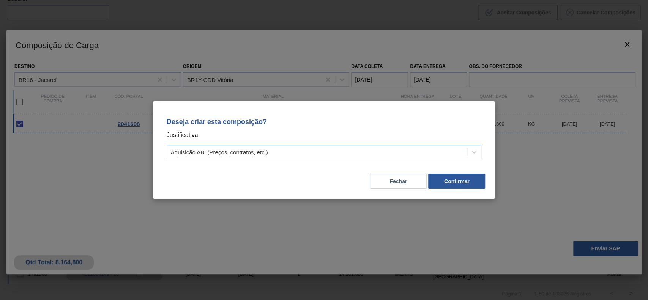
click at [261, 157] on div "Aquisição ABI (Preços, contratos, etc.)" at bounding box center [317, 152] width 300 height 11
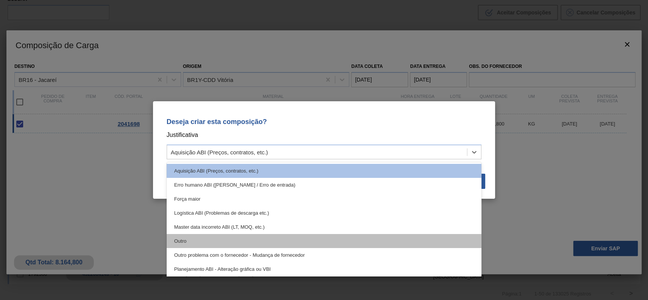
click at [230, 237] on div "Outro" at bounding box center [324, 241] width 315 height 14
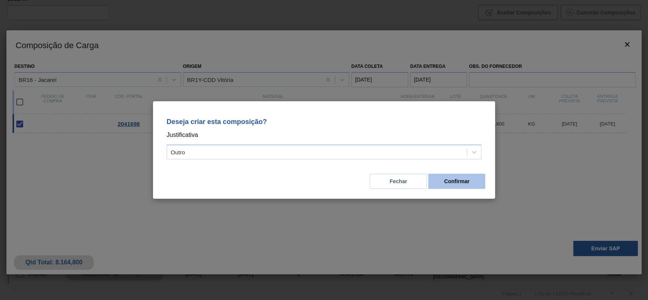
click at [473, 179] on button "Confirmar" at bounding box center [457, 181] width 57 height 15
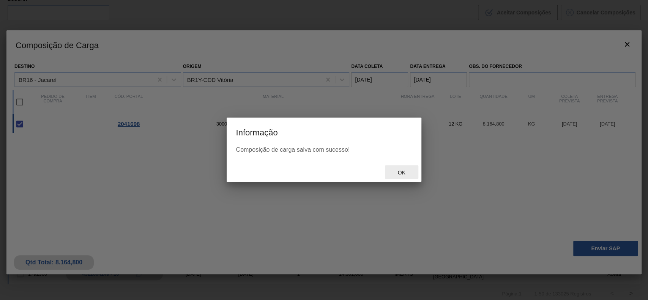
click at [408, 175] on span "Ok" at bounding box center [402, 173] width 20 height 6
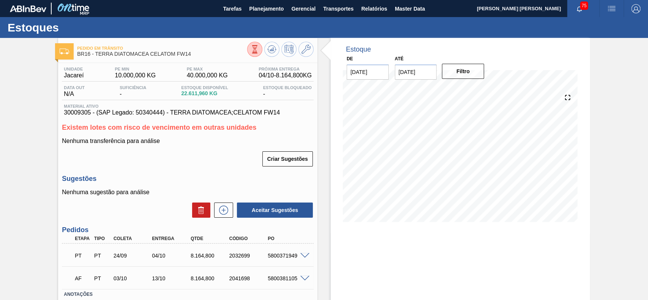
scroll to position [52, 0]
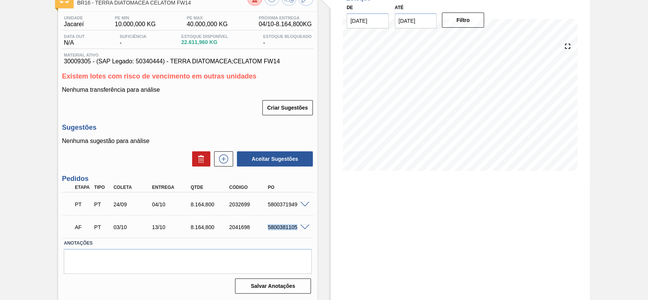
drag, startPoint x: 292, startPoint y: 228, endPoint x: 296, endPoint y: 228, distance: 4.2
click at [297, 228] on div "5800381105" at bounding box center [282, 228] width 39 height 6
copy div "5800381105"
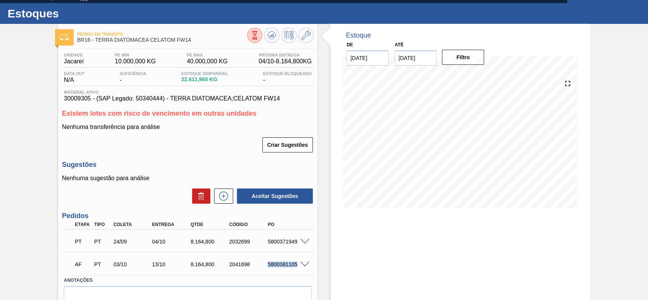
scroll to position [1, 0]
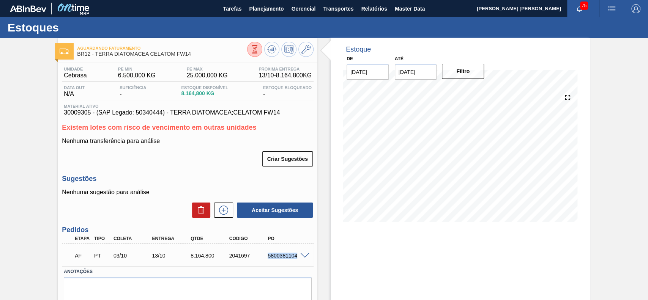
drag, startPoint x: 267, startPoint y: 254, endPoint x: 306, endPoint y: 256, distance: 38.5
click at [306, 256] on div "AF PT 03/10 13/10 8.164,800 2041697 5800381104" at bounding box center [188, 255] width 252 height 19
copy div "5800381104"
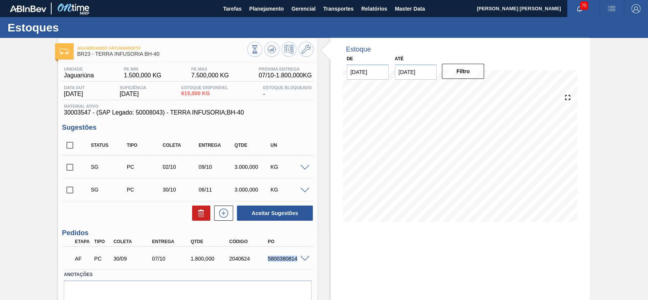
drag, startPoint x: 268, startPoint y: 260, endPoint x: 299, endPoint y: 264, distance: 31.4
click at [299, 264] on div "AF PC 30/09 07/10 1.800,000 2040624 5800380814" at bounding box center [186, 258] width 232 height 15
copy div "5800380814"
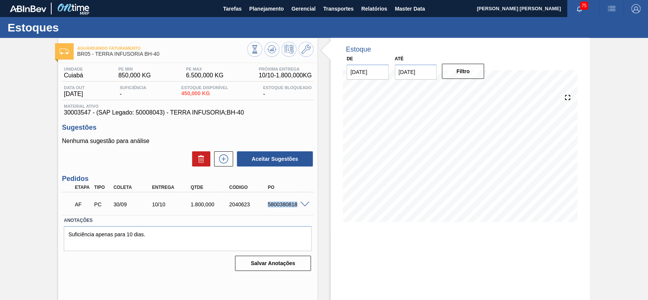
drag, startPoint x: 267, startPoint y: 205, endPoint x: 298, endPoint y: 205, distance: 30.4
click at [298, 205] on div "AF PC 30/09 10/10 1.800,000 2040623 5800380818" at bounding box center [188, 204] width 252 height 19
copy div "5800380818"
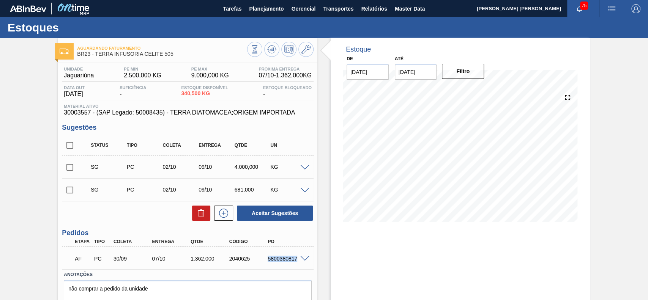
drag, startPoint x: 266, startPoint y: 258, endPoint x: 298, endPoint y: 263, distance: 32.3
click at [298, 263] on div "AF PC 30/09 07/10 1.362,000 2040625 5800380817" at bounding box center [186, 258] width 232 height 15
copy div "5800380817"
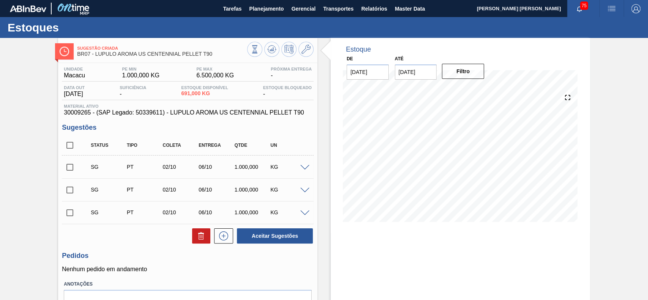
click at [307, 170] on div "KG" at bounding box center [289, 167] width 40 height 6
click at [306, 167] on span at bounding box center [304, 168] width 9 height 6
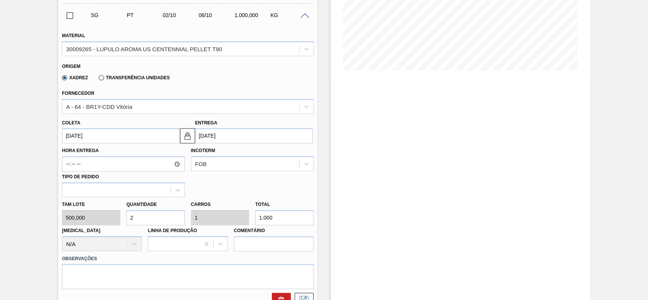
scroll to position [101, 0]
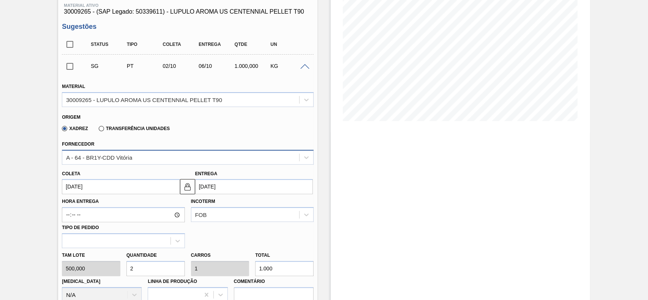
click at [125, 152] on div "A - 64 - BR1Y-CDD Vitória" at bounding box center [188, 157] width 252 height 15
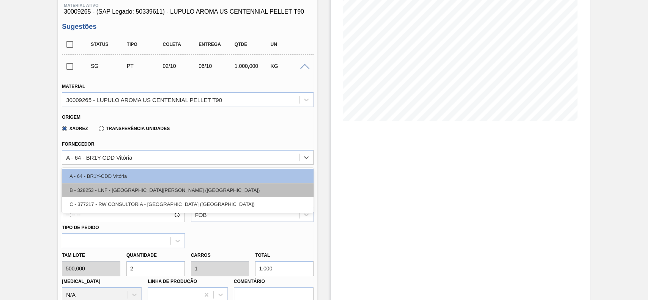
click at [133, 189] on div "B - 328253 - LNF - [GEOGRAPHIC_DATA][PERSON_NAME] ([GEOGRAPHIC_DATA])" at bounding box center [188, 190] width 252 height 14
type input "[DATE]"
type input "0,667"
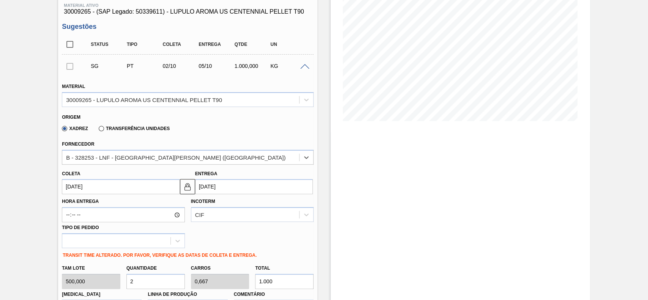
click at [123, 189] on input "[DATE]" at bounding box center [121, 186] width 118 height 15
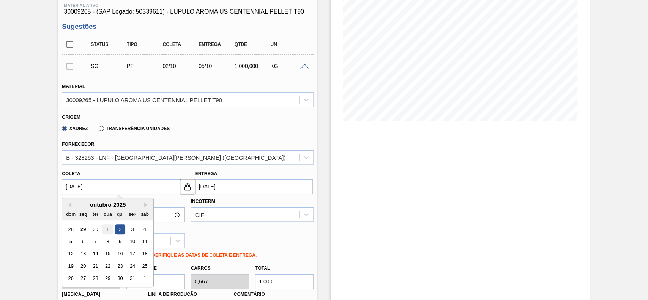
click at [106, 229] on div "1" at bounding box center [108, 230] width 10 height 10
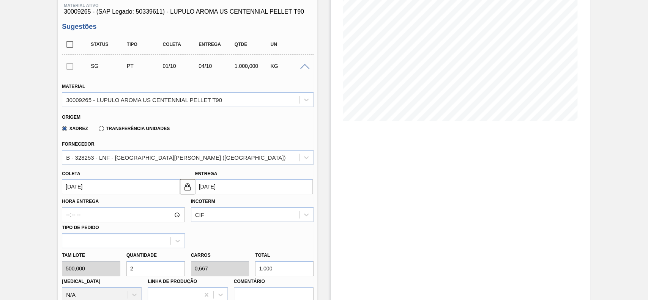
type input "[DATE]"
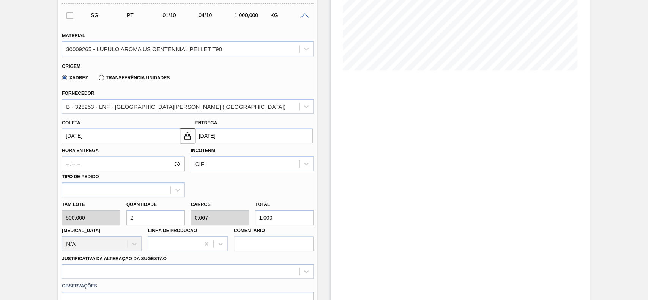
click at [276, 221] on input "1.000" at bounding box center [284, 217] width 59 height 15
click at [174, 219] on input "2" at bounding box center [156, 217] width 59 height 15
type input "1"
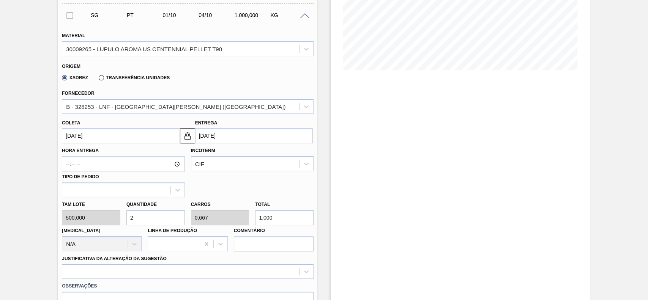
type input "0,333"
type input "500"
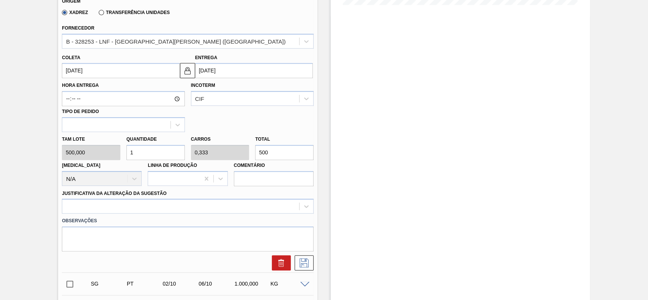
scroll to position [253, 0]
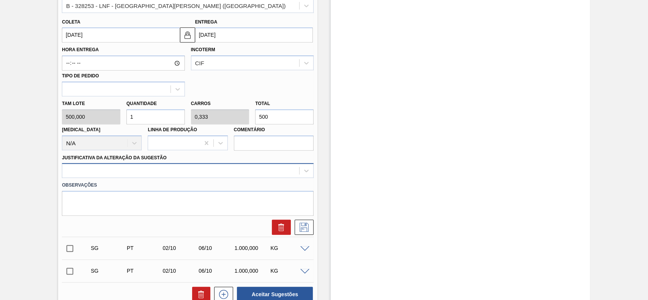
type input "1"
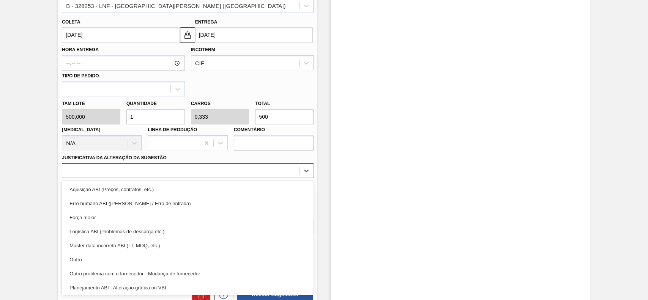
click at [149, 178] on div at bounding box center [188, 170] width 252 height 15
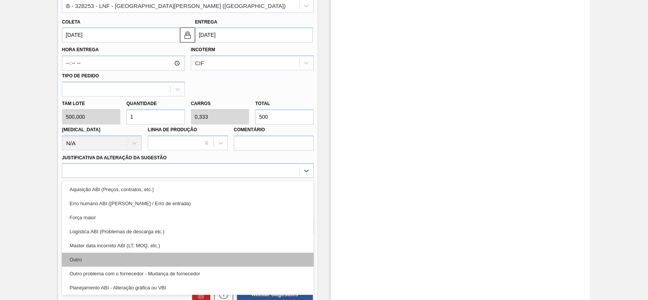
click at [91, 254] on div "Outro" at bounding box center [188, 260] width 252 height 14
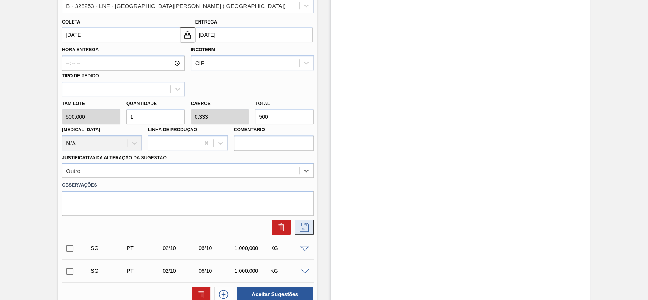
click at [301, 231] on icon at bounding box center [304, 227] width 9 height 9
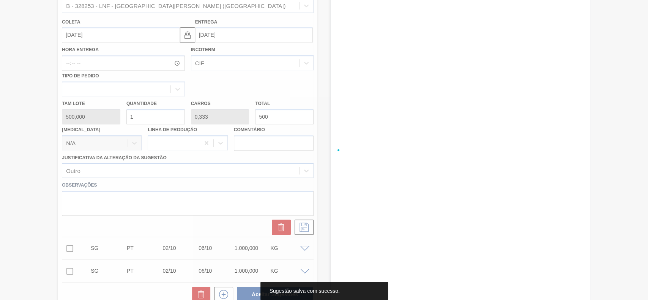
scroll to position [42, 0]
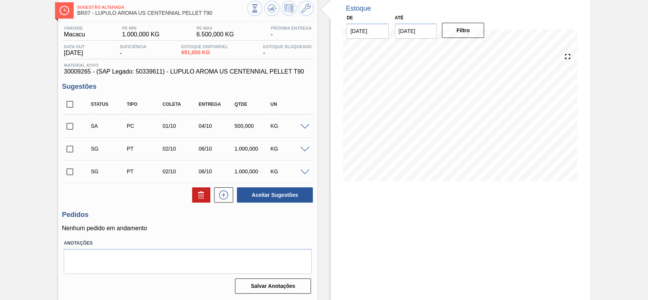
click at [67, 127] on input "checkbox" at bounding box center [70, 127] width 16 height 16
click at [306, 128] on span at bounding box center [304, 127] width 9 height 6
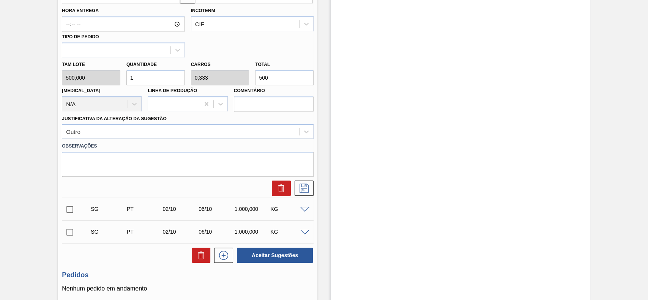
scroll to position [295, 0]
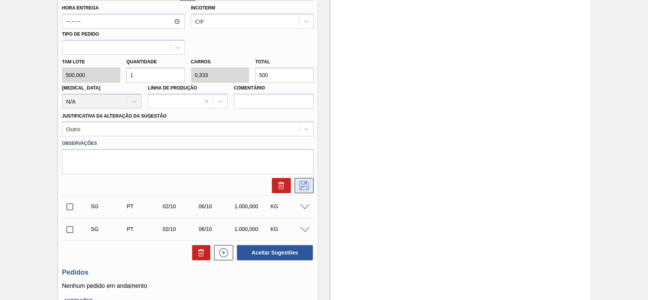
click at [310, 187] on button at bounding box center [304, 185] width 19 height 15
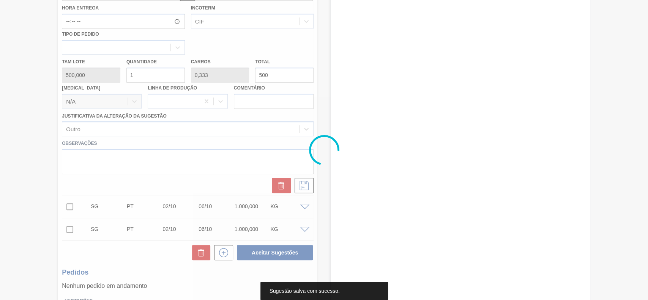
scroll to position [42, 0]
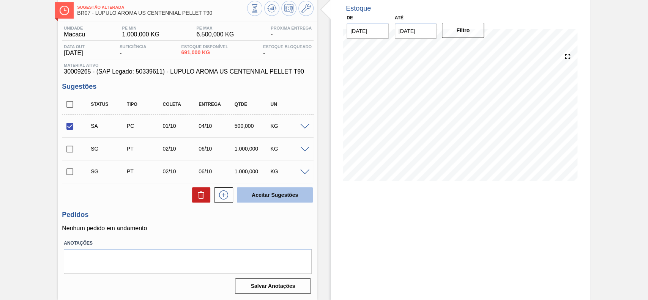
click at [274, 198] on button "Aceitar Sugestões" at bounding box center [275, 195] width 76 height 15
checkbox input "false"
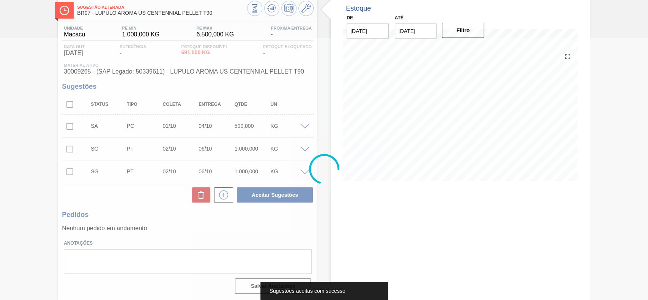
scroll to position [32, 0]
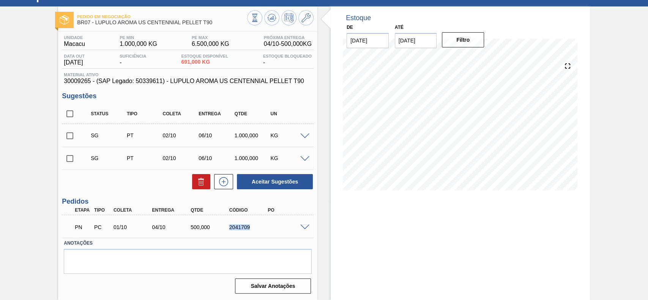
drag, startPoint x: 242, startPoint y: 230, endPoint x: 229, endPoint y: 230, distance: 12.5
click at [229, 230] on div "2041709" at bounding box center [249, 228] width 43 height 6
copy div "2041709"
click at [307, 228] on span at bounding box center [304, 228] width 9 height 6
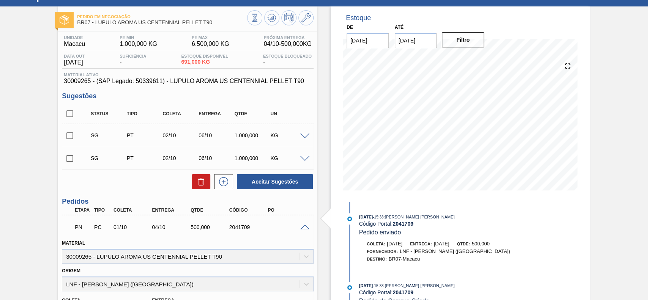
click at [307, 228] on span at bounding box center [304, 228] width 9 height 6
